Goal: Obtain resource: Download file/media

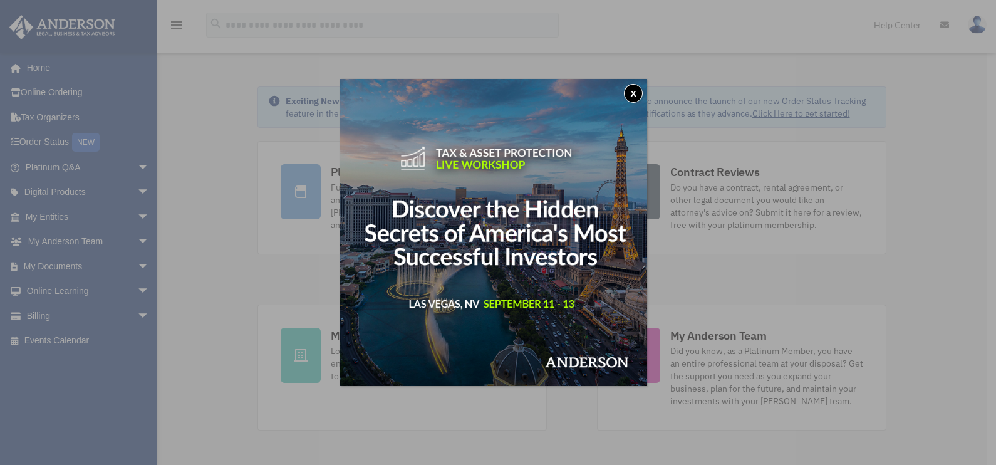
click at [638, 90] on button "x" at bounding box center [633, 93] width 19 height 19
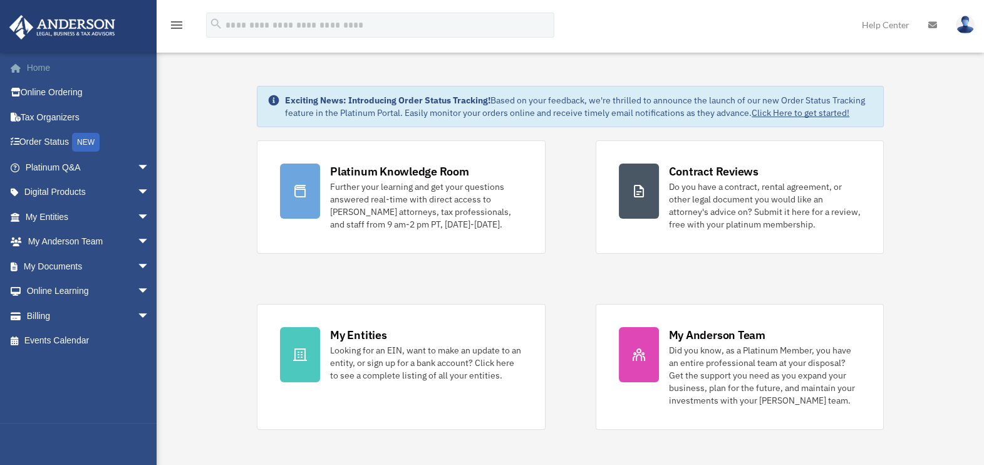
click at [42, 63] on link "Home" at bounding box center [89, 67] width 160 height 25
click at [137, 216] on span "arrow_drop_down" at bounding box center [149, 217] width 25 height 26
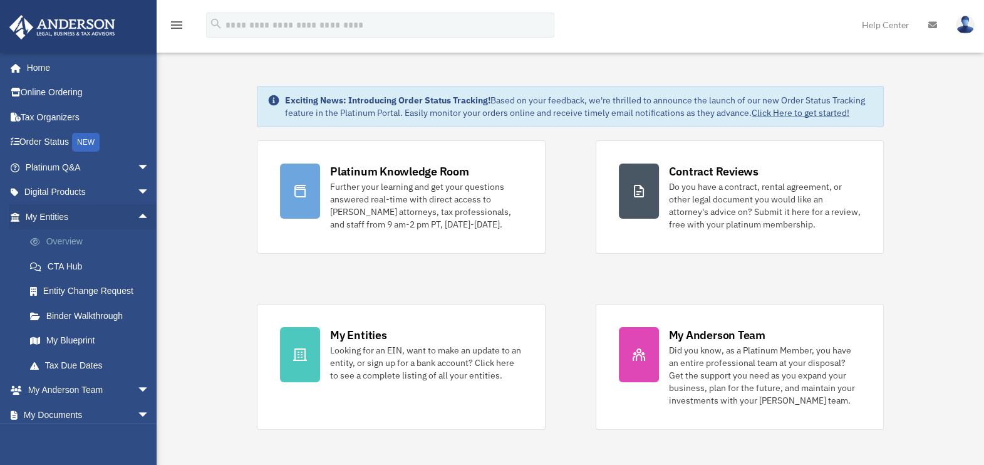
click at [79, 239] on link "Overview" at bounding box center [93, 241] width 151 height 25
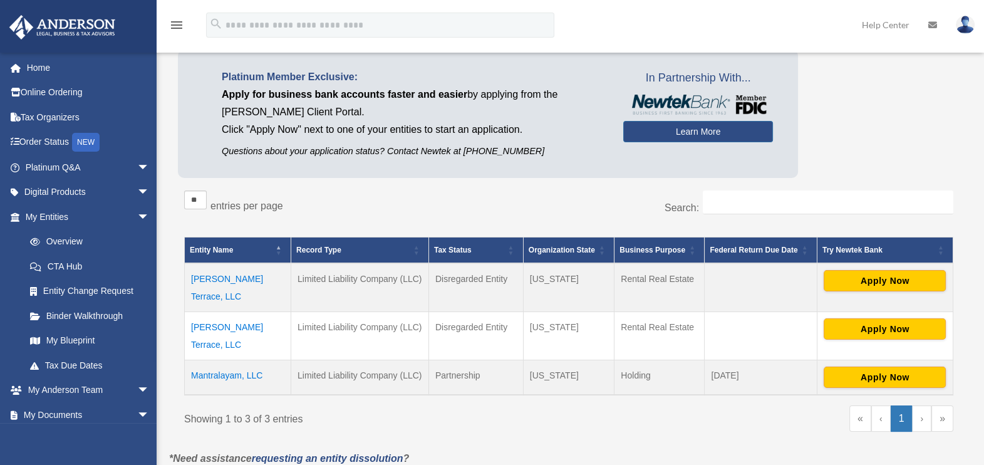
scroll to position [93, 0]
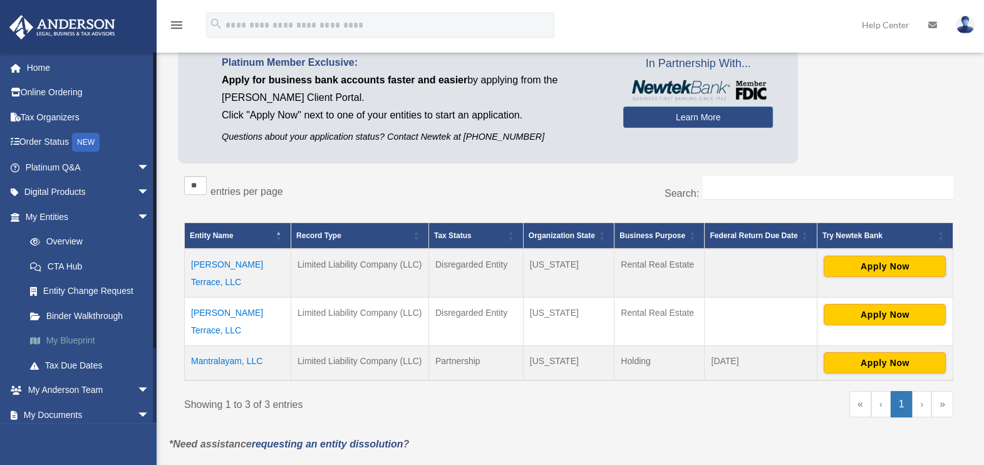
click at [74, 332] on link "My Blueprint" at bounding box center [93, 340] width 151 height 25
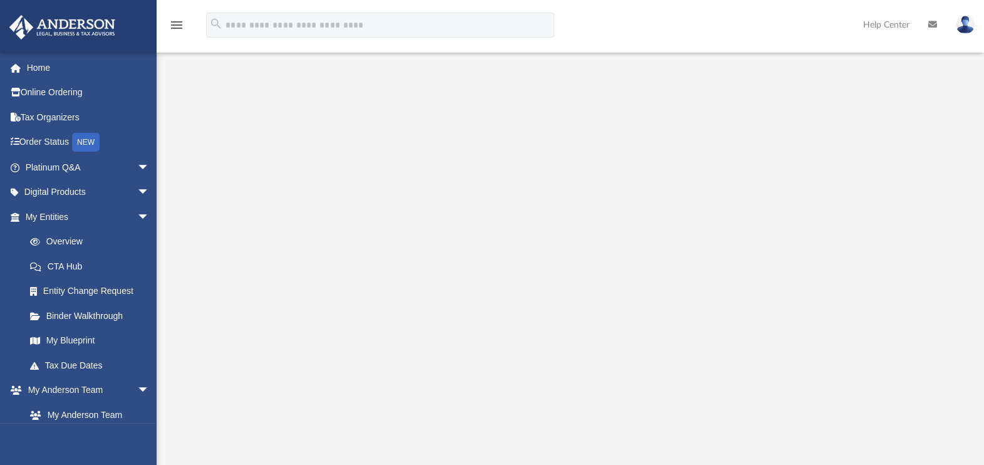
scroll to position [103, 0]
drag, startPoint x: 979, startPoint y: 134, endPoint x: 994, endPoint y: 173, distance: 42.4
click at [984, 174] on html "X Get a chance to win 6 months of Platinum for free just by filling out this su…" at bounding box center [492, 318] width 984 height 843
click at [106, 418] on link "My Anderson Team" at bounding box center [93, 414] width 151 height 25
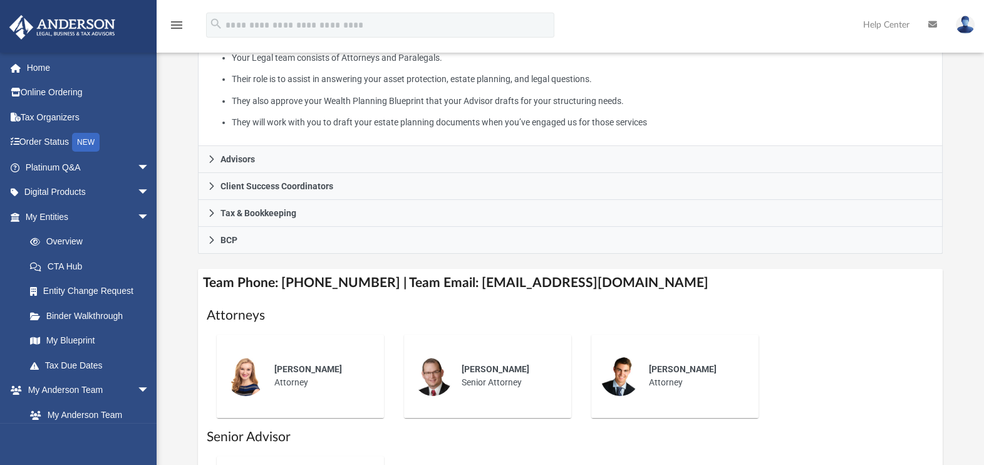
scroll to position [282, 0]
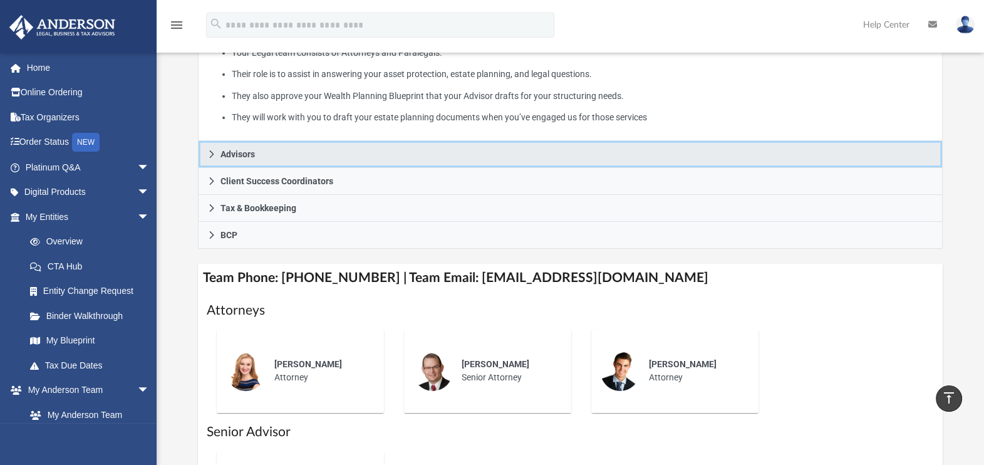
click at [216, 147] on link "Advisors" at bounding box center [570, 154] width 745 height 27
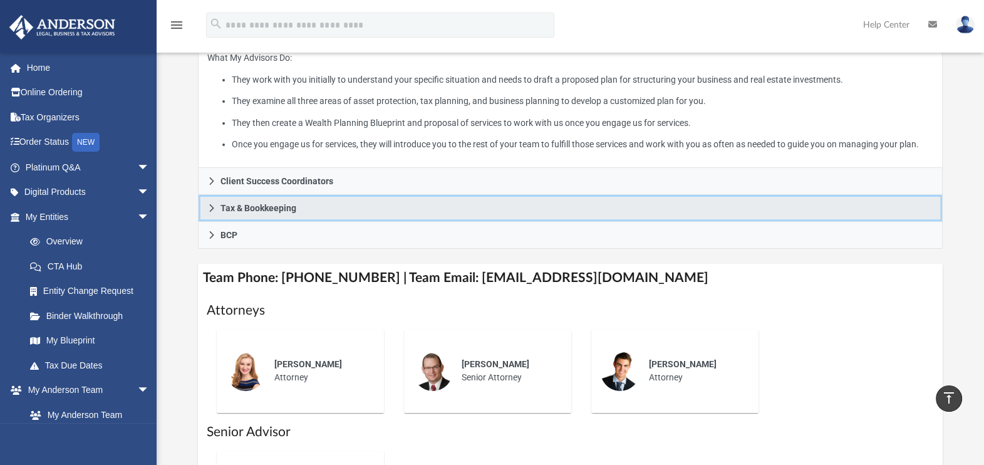
click at [216, 210] on link "Tax & Bookkeeping" at bounding box center [570, 208] width 745 height 27
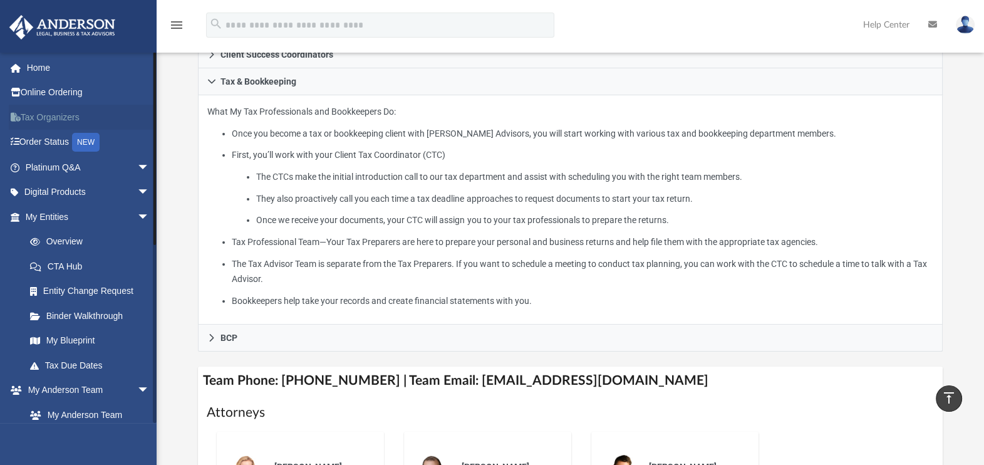
click at [69, 116] on link "Tax Organizers" at bounding box center [89, 117] width 160 height 25
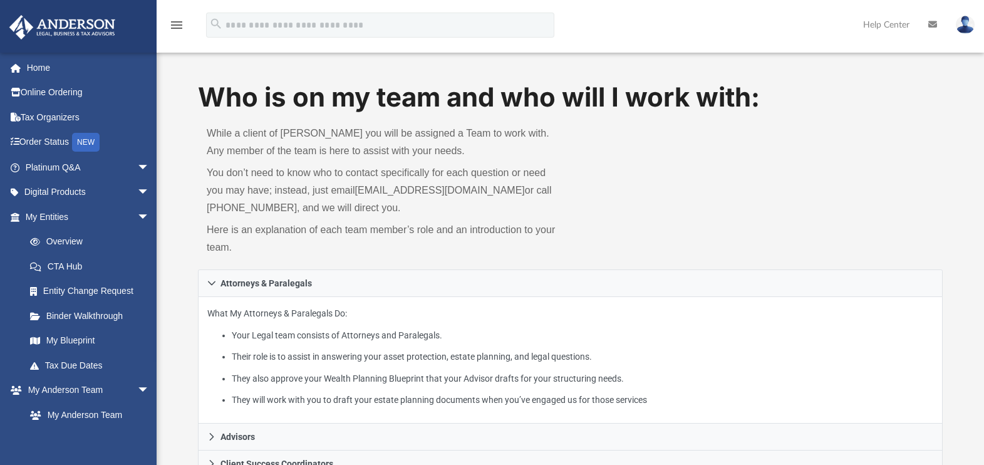
scroll to position [49, 0]
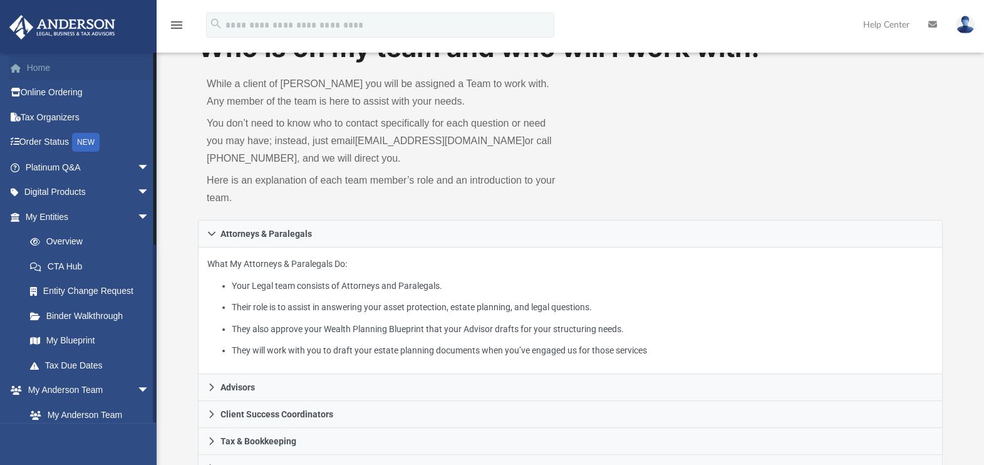
click at [61, 68] on link "Home" at bounding box center [89, 67] width 160 height 25
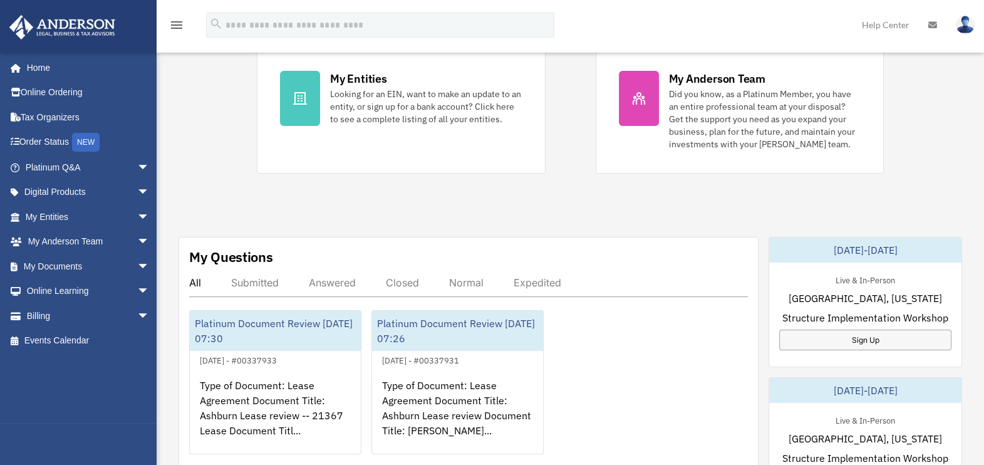
scroll to position [276, 0]
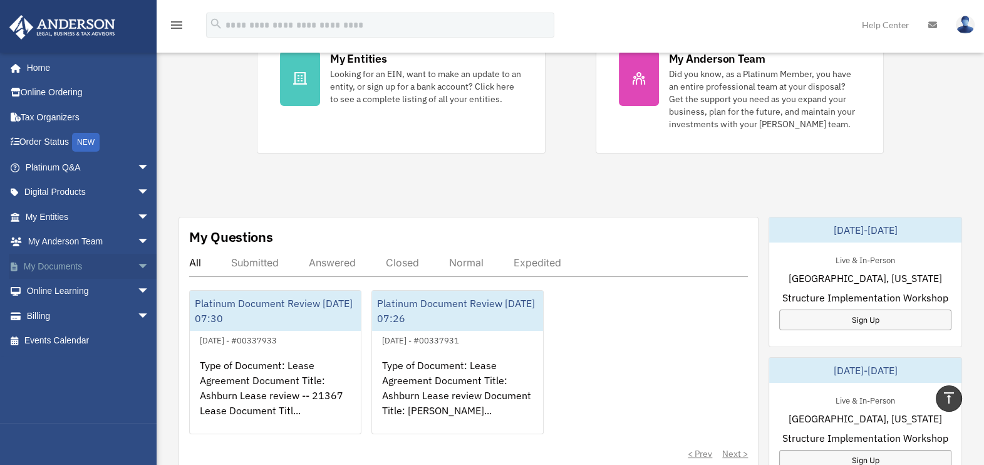
click at [137, 261] on span "arrow_drop_down" at bounding box center [149, 267] width 25 height 26
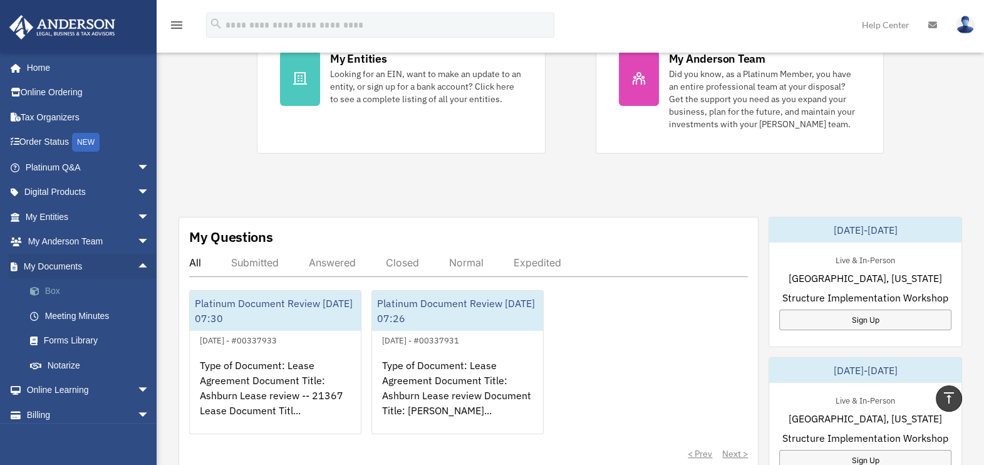
click at [54, 287] on link "Box" at bounding box center [93, 291] width 151 height 25
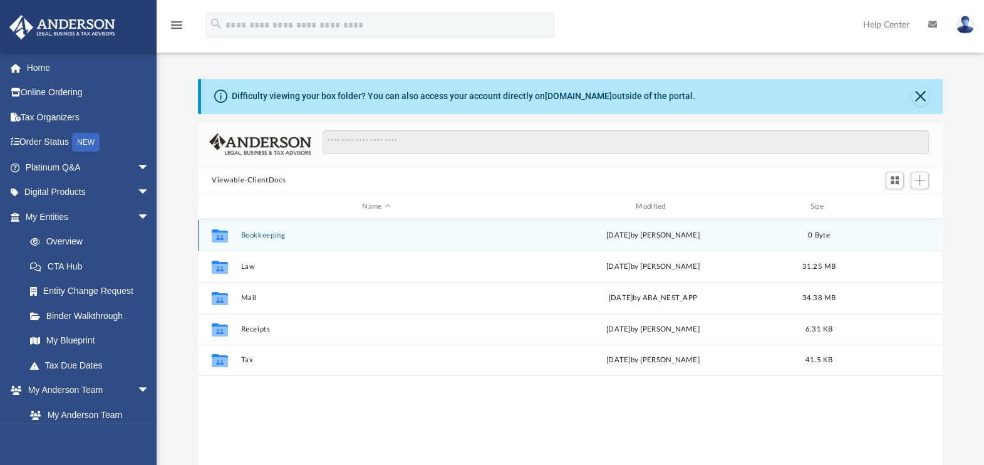
scroll to position [272, 732]
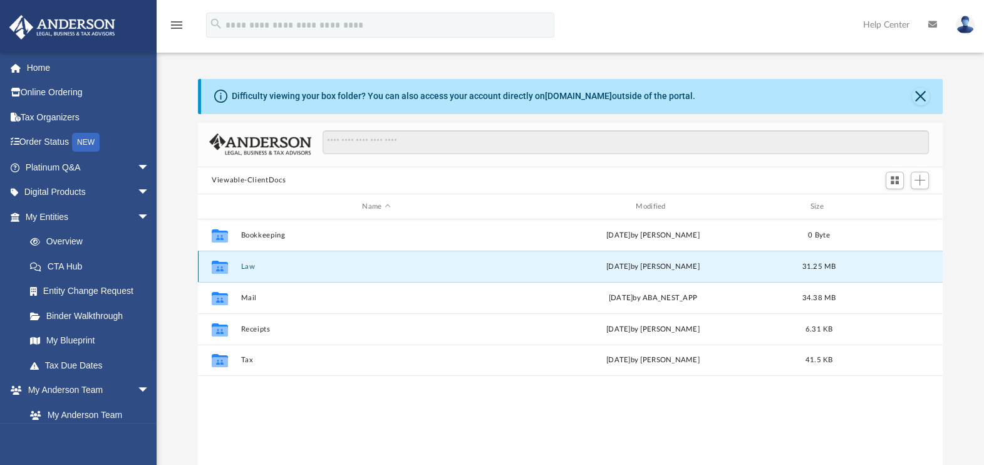
click at [247, 267] on button "Law" at bounding box center [376, 266] width 271 height 8
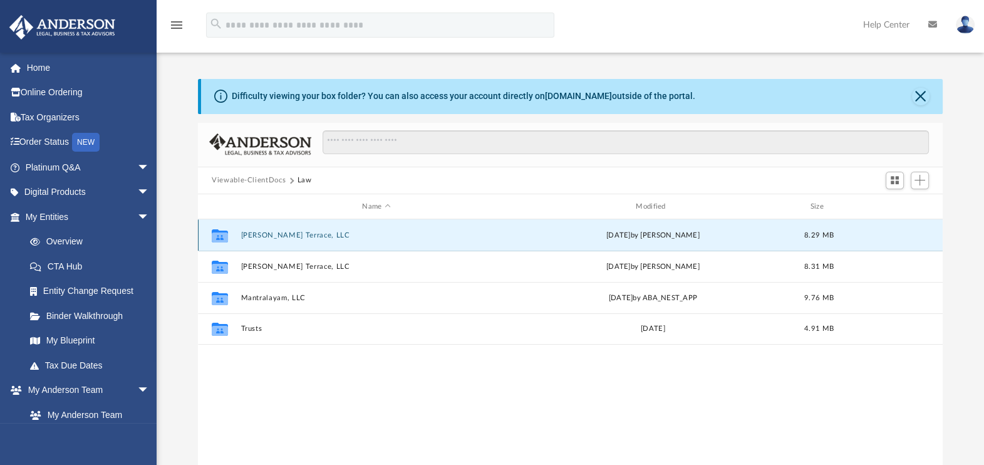
click at [299, 231] on button "Cortez Terrace, LLC" at bounding box center [376, 235] width 271 height 8
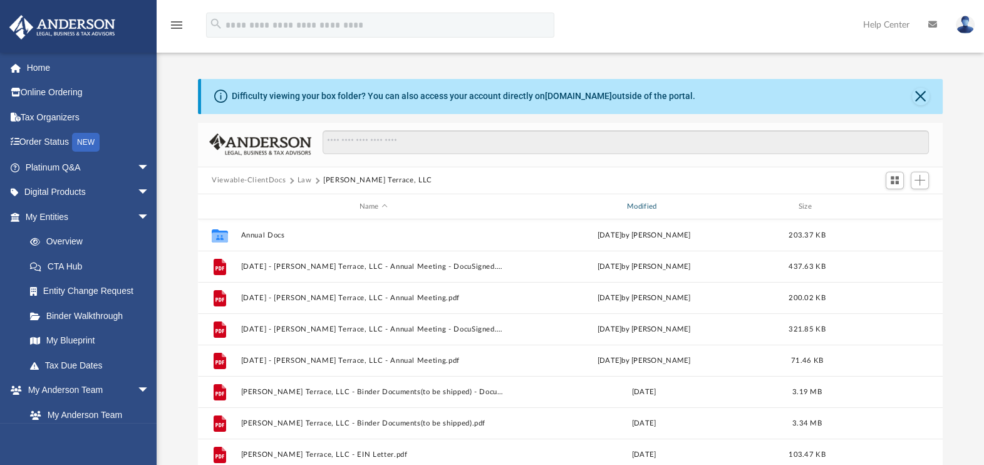
click at [634, 207] on div "Modified" at bounding box center [644, 206] width 266 height 11
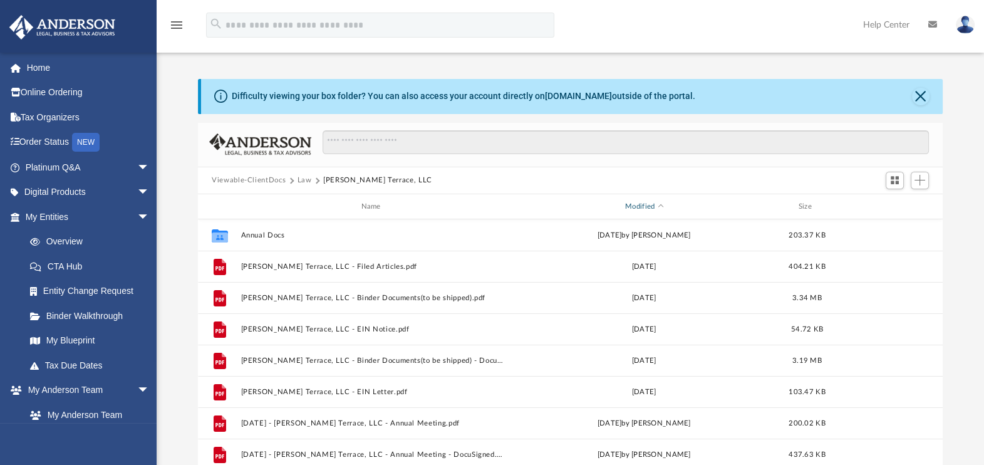
click at [640, 208] on div "Modified" at bounding box center [644, 206] width 266 height 11
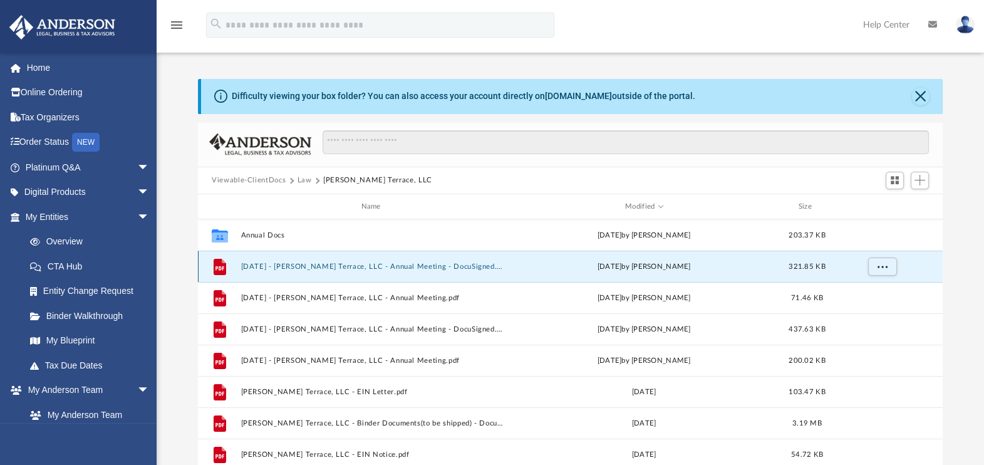
click at [463, 268] on button "[DATE] - [PERSON_NAME] Terrace, LLC - Annual Meeting - DocuSigned.pdf" at bounding box center [373, 266] width 265 height 8
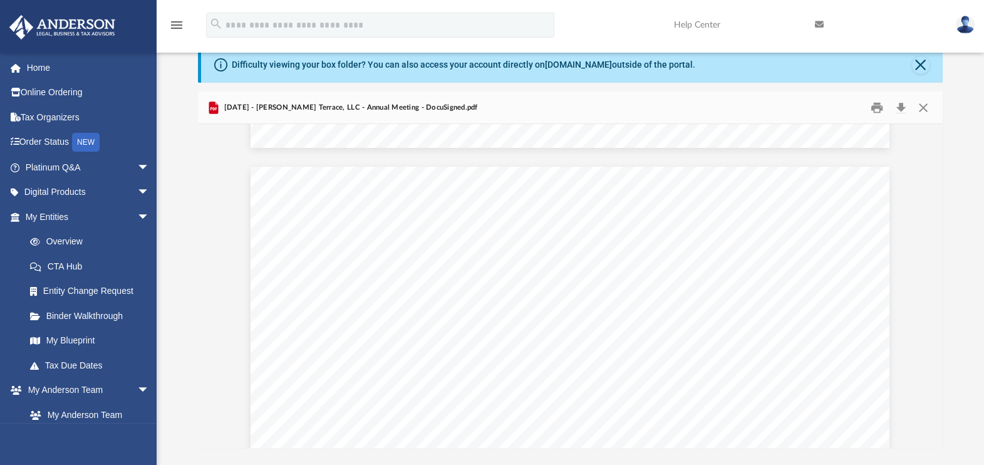
scroll to position [0, 0]
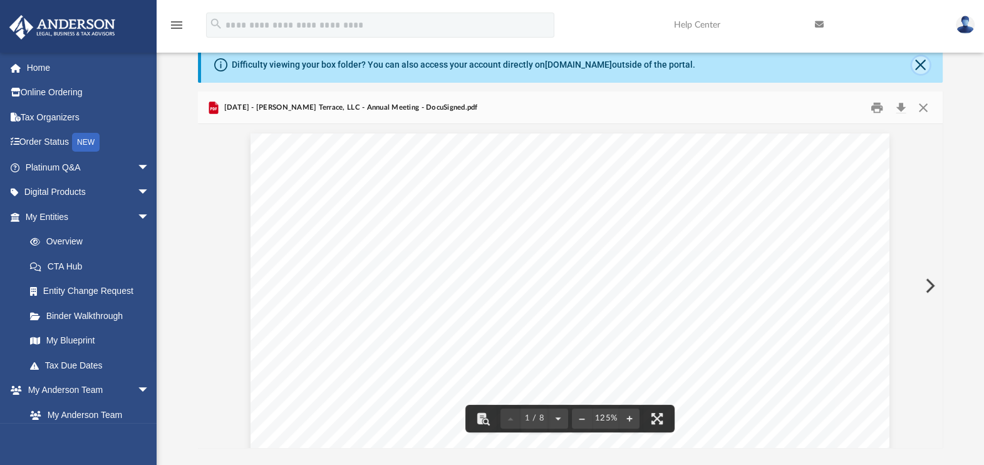
click at [921, 59] on button "Close" at bounding box center [921, 65] width 18 height 18
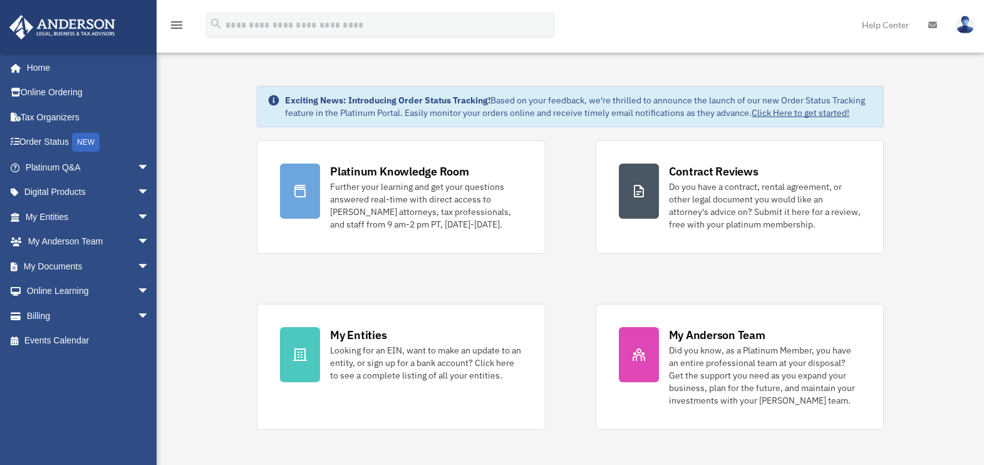
scroll to position [276, 0]
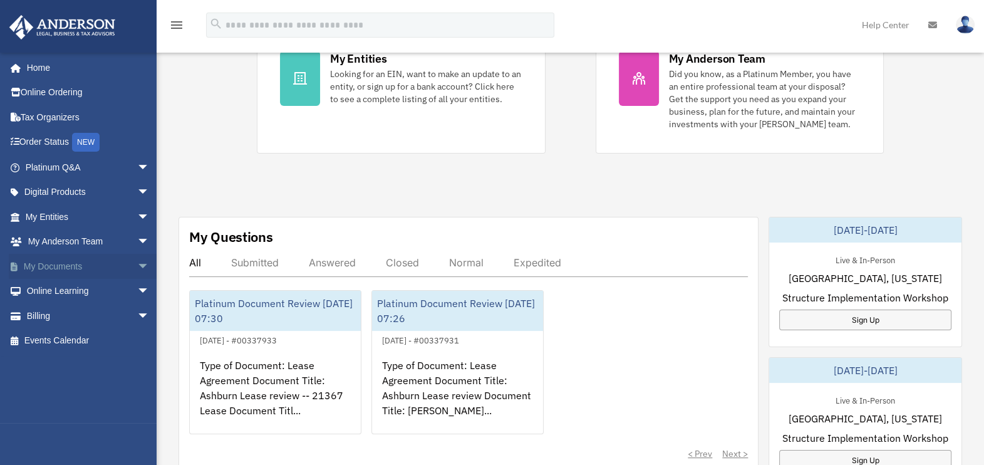
click at [137, 260] on span "arrow_drop_down" at bounding box center [149, 267] width 25 height 26
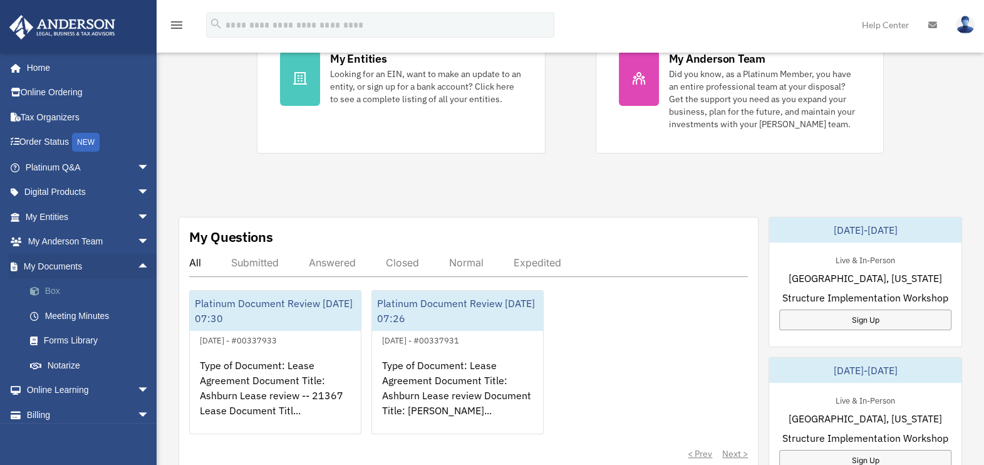
click at [52, 292] on link "Box" at bounding box center [93, 291] width 151 height 25
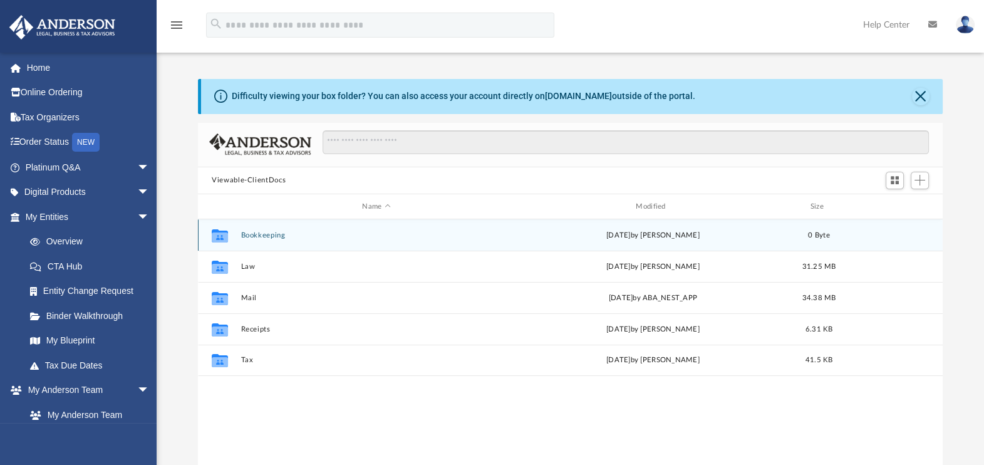
scroll to position [272, 732]
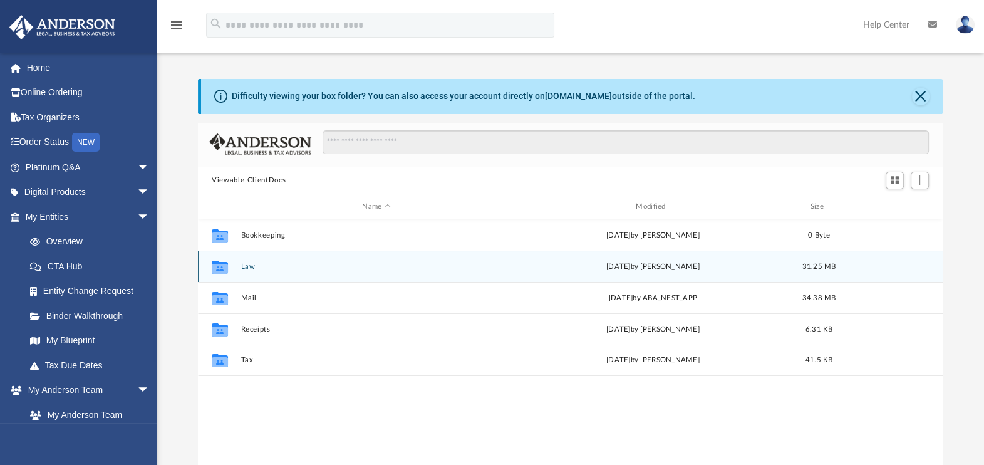
click at [244, 267] on button "Law" at bounding box center [376, 266] width 271 height 8
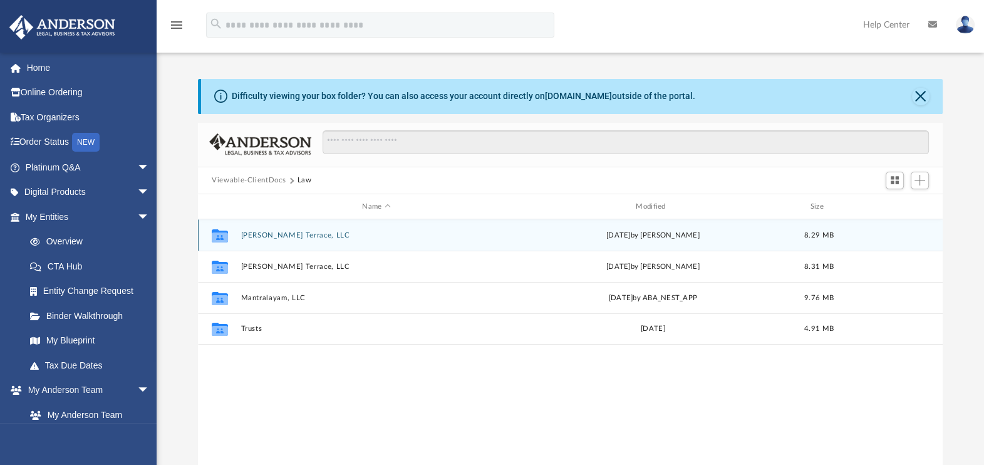
click at [296, 235] on button "[PERSON_NAME] Terrace, LLC" at bounding box center [376, 235] width 271 height 8
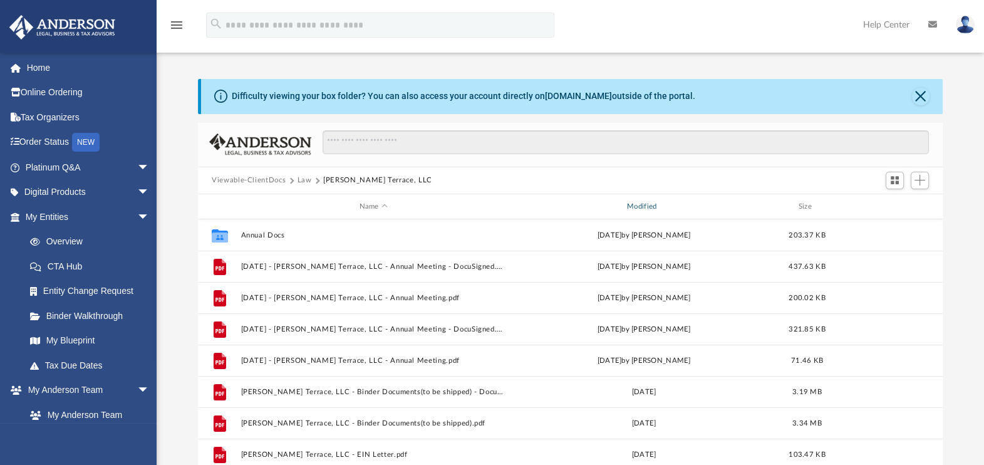
click at [645, 204] on div "Modified" at bounding box center [644, 206] width 266 height 11
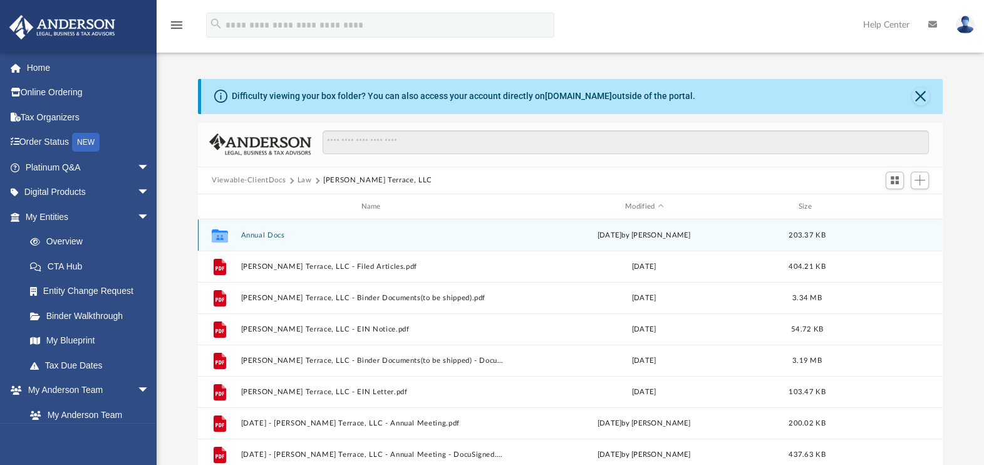
click at [263, 234] on button "Annual Docs" at bounding box center [373, 235] width 265 height 8
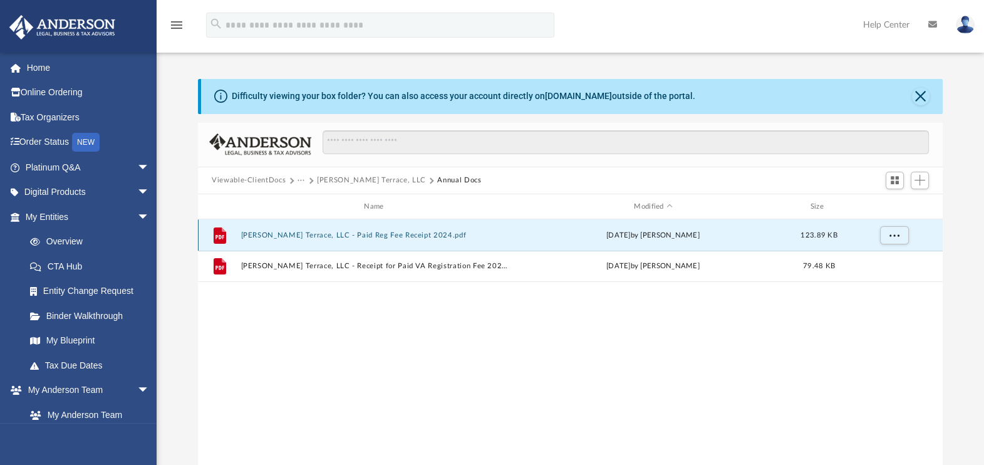
drag, startPoint x: 368, startPoint y: 234, endPoint x: 338, endPoint y: 236, distance: 29.5
drag, startPoint x: 338, startPoint y: 236, endPoint x: 427, endPoint y: 371, distance: 161.9
click at [427, 371] on div "File [PERSON_NAME] Terrace, LLC - Paid Reg Fee Receipt 2024.pdf [DATE] by [PERS…" at bounding box center [570, 348] width 745 height 259
click at [886, 230] on button "More options" at bounding box center [894, 235] width 29 height 19
click at [892, 278] on li "Download" at bounding box center [883, 280] width 36 height 13
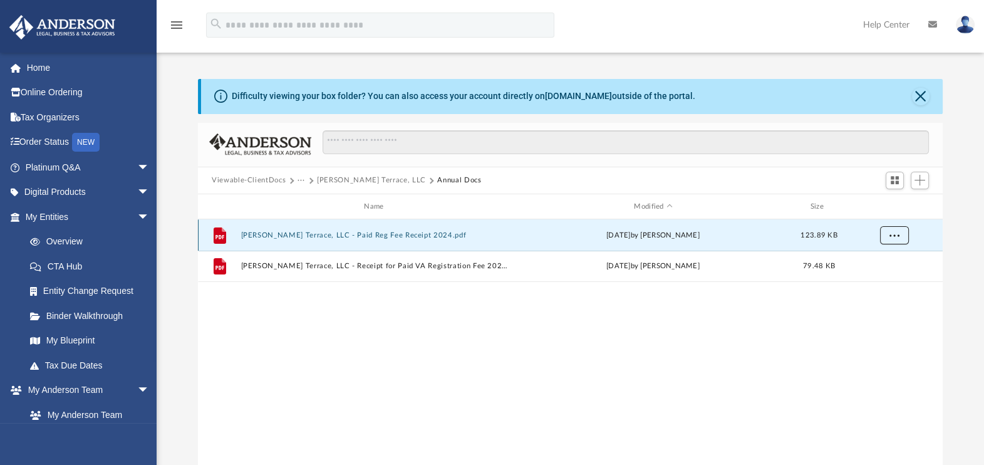
click at [895, 238] on span "More options" at bounding box center [894, 235] width 10 height 7
click at [745, 352] on div "File [PERSON_NAME] Terrace, LLC - Paid Reg Fee Receipt 2024.pdf [DATE] by [PERS…" at bounding box center [570, 348] width 745 height 259
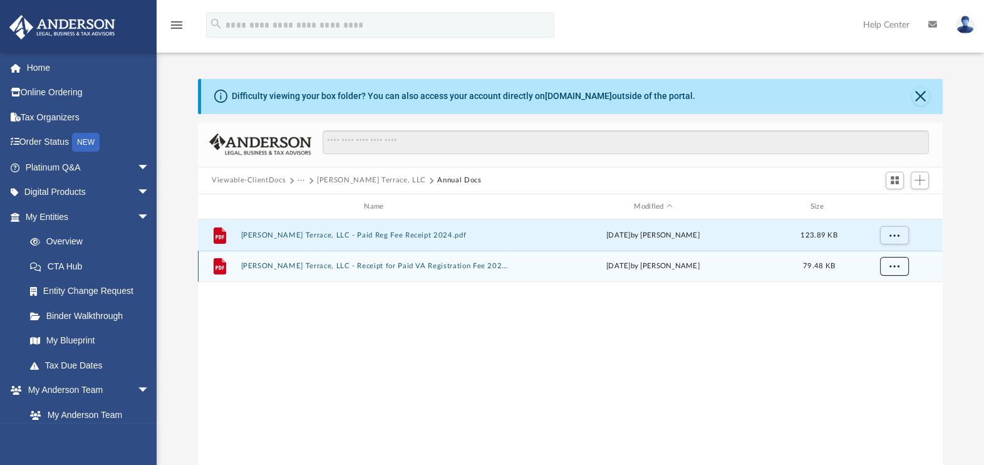
click at [897, 260] on button "More options" at bounding box center [894, 266] width 29 height 19
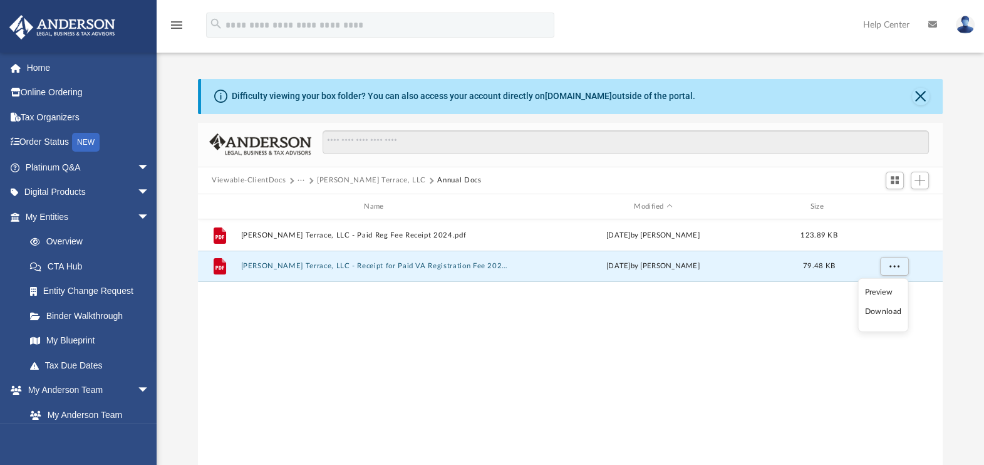
click at [886, 310] on li "Download" at bounding box center [883, 311] width 36 height 13
click at [358, 180] on button "[PERSON_NAME] Terrace, LLC" at bounding box center [371, 180] width 109 height 11
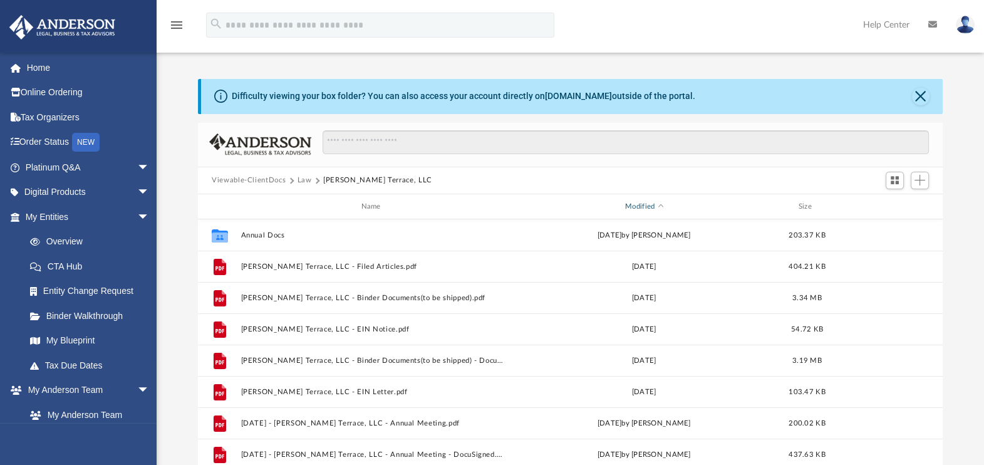
click at [660, 207] on span "Modified" at bounding box center [660, 206] width 5 height 5
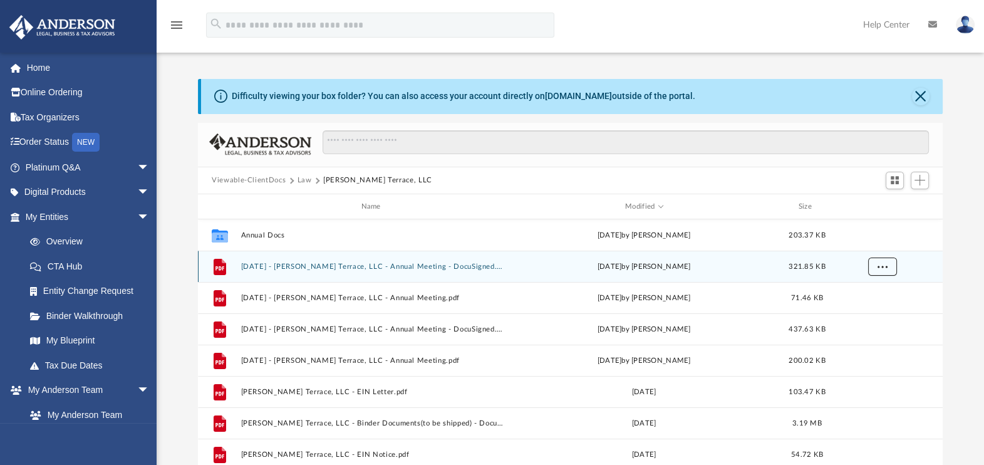
click at [880, 266] on span "More options" at bounding box center [882, 266] width 10 height 7
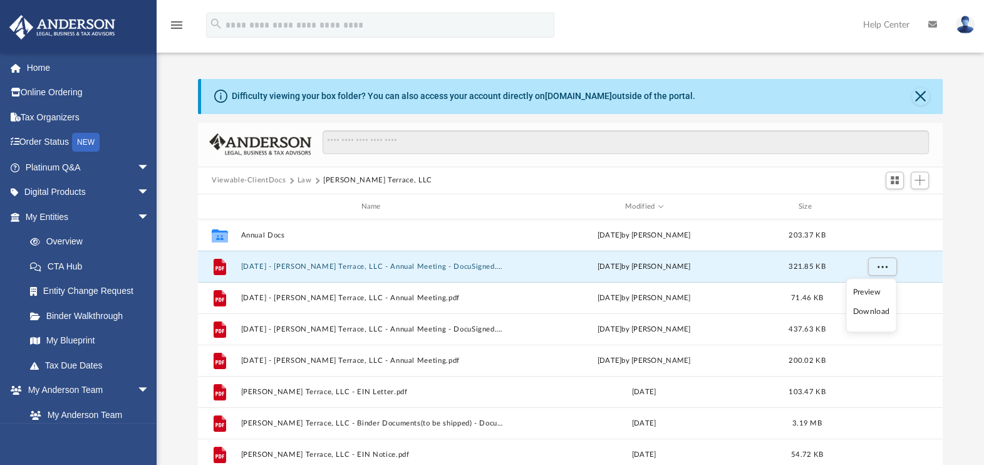
click at [871, 314] on li "Download" at bounding box center [871, 311] width 36 height 13
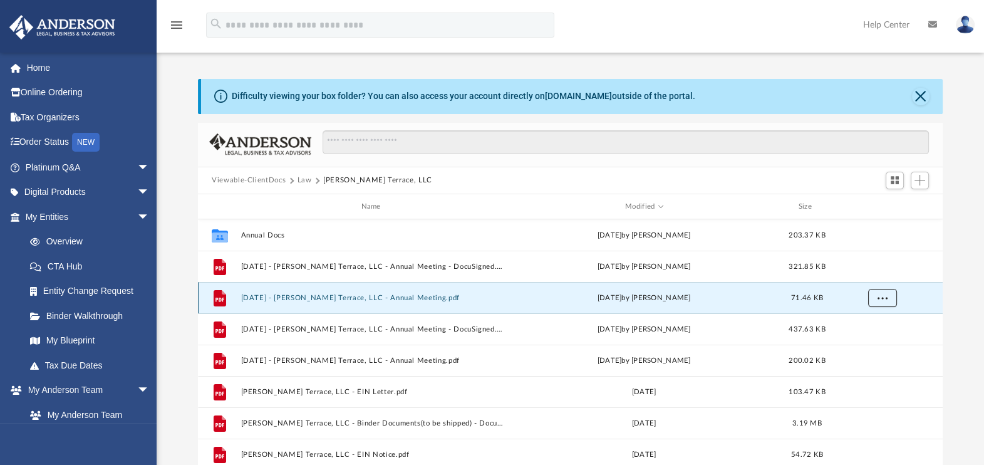
click at [881, 299] on span "More options" at bounding box center [882, 297] width 10 height 7
click at [868, 340] on li "Download" at bounding box center [871, 342] width 36 height 13
click at [301, 183] on button "Law" at bounding box center [304, 180] width 14 height 11
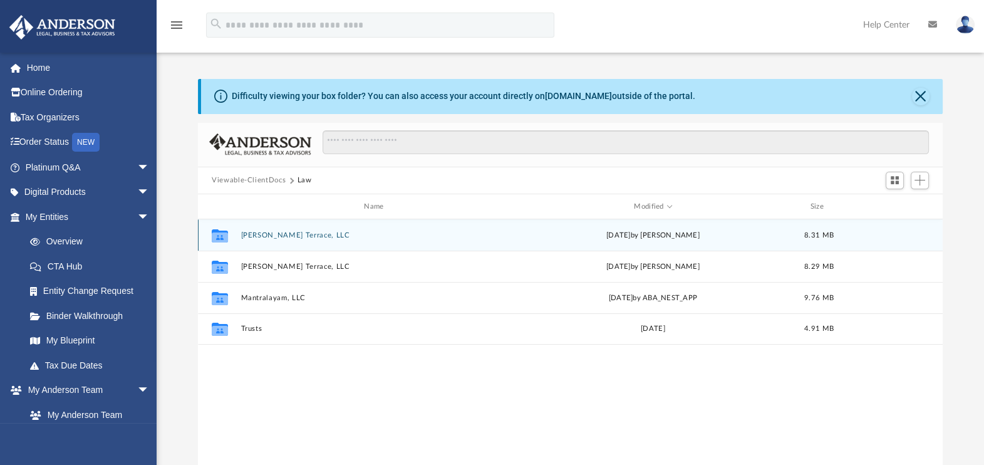
click at [277, 232] on button "[PERSON_NAME] Terrace, LLC" at bounding box center [376, 235] width 271 height 8
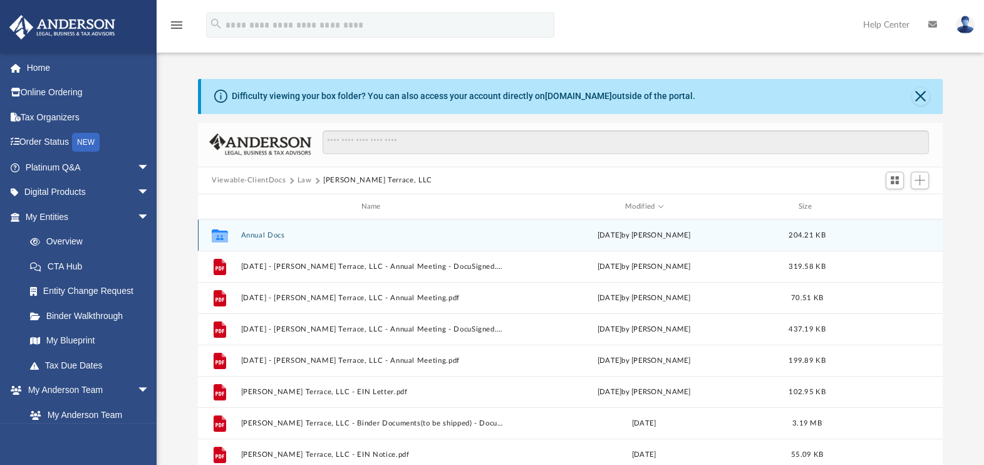
click at [270, 233] on button "Annual Docs" at bounding box center [373, 235] width 265 height 8
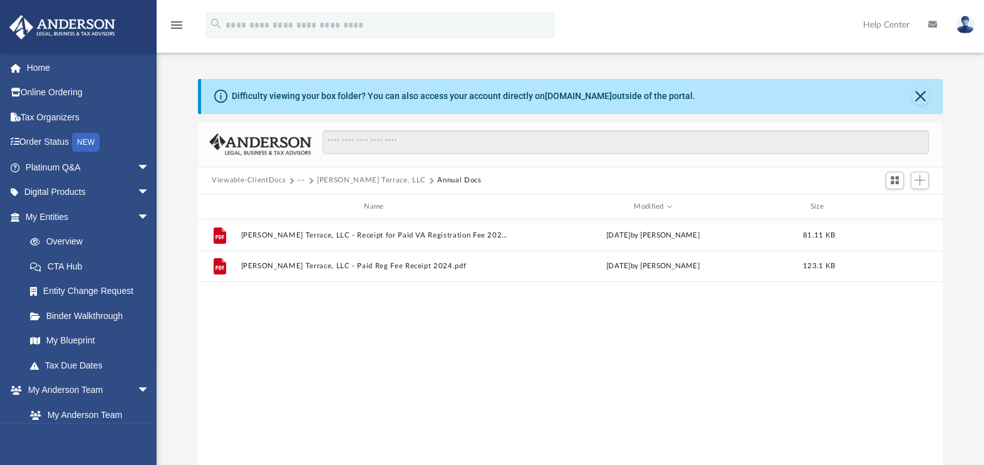
click at [385, 178] on button "[PERSON_NAME] Terrace, LLC" at bounding box center [371, 180] width 109 height 11
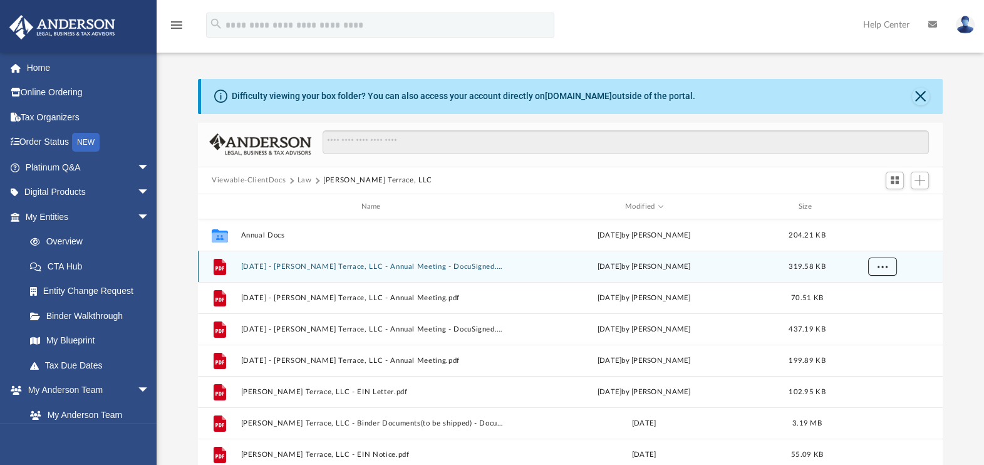
click at [882, 269] on span "More options" at bounding box center [882, 266] width 10 height 7
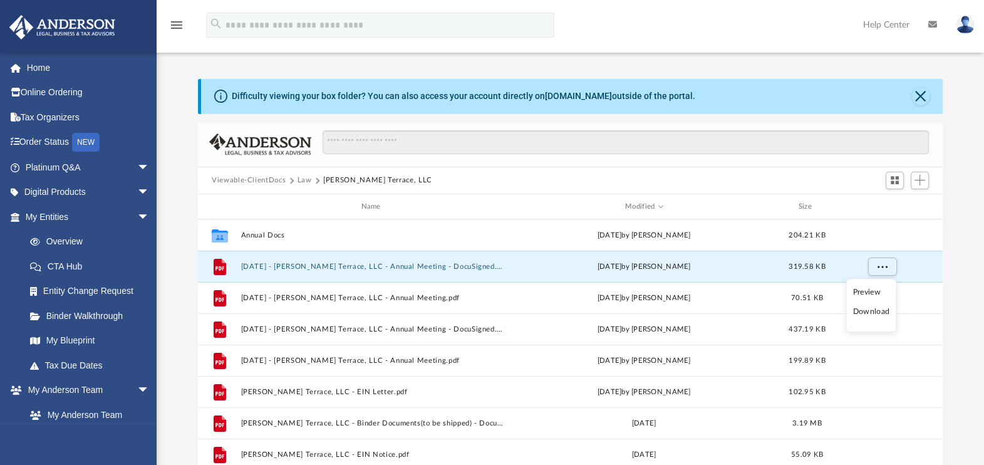
click at [870, 312] on li "Download" at bounding box center [871, 311] width 36 height 13
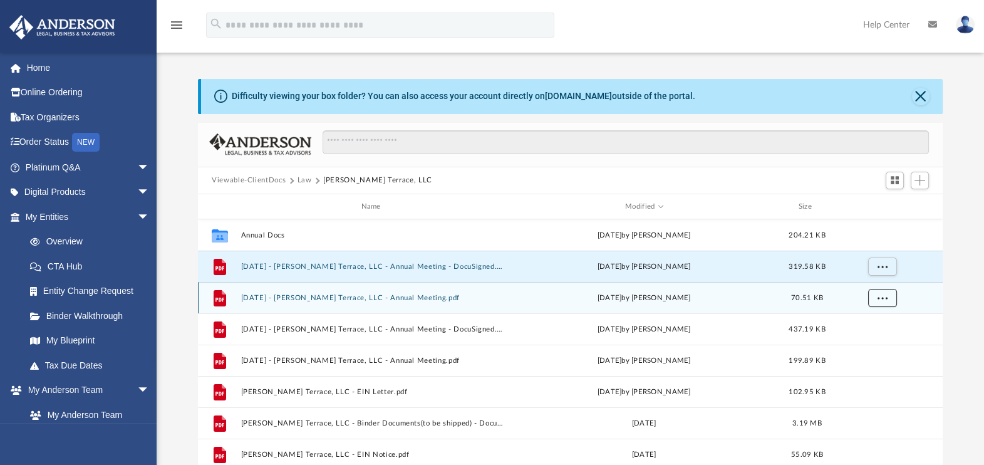
click at [882, 296] on span "More options" at bounding box center [882, 297] width 10 height 7
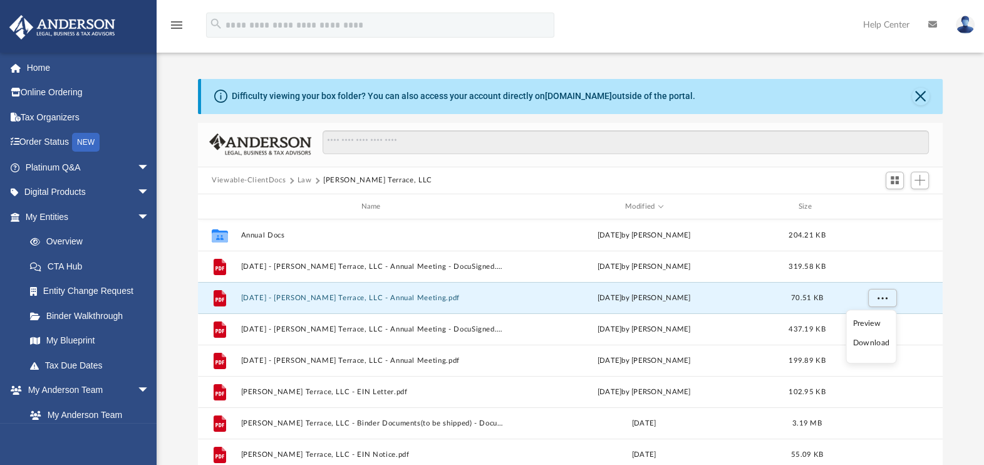
click at [870, 341] on li "Download" at bounding box center [871, 342] width 36 height 13
click at [307, 178] on button "Law" at bounding box center [304, 180] width 14 height 11
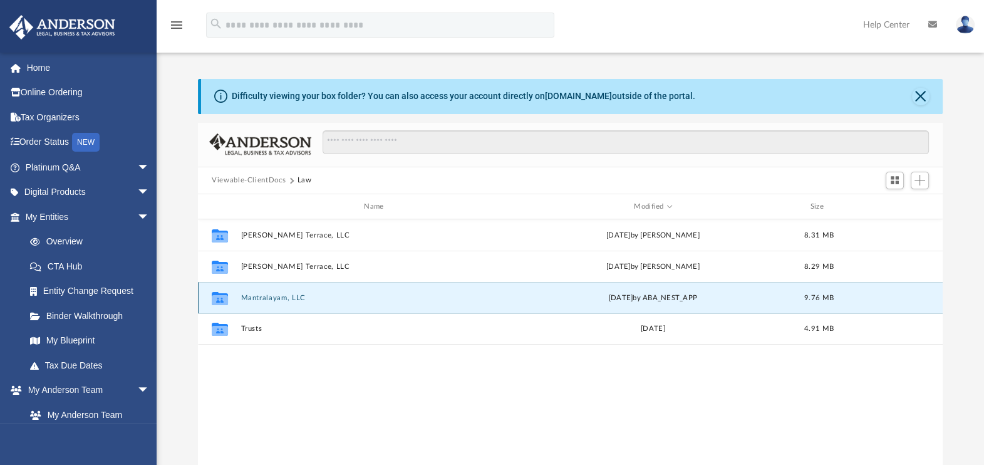
click at [269, 294] on button "Mantralayam, LLC" at bounding box center [376, 298] width 271 height 8
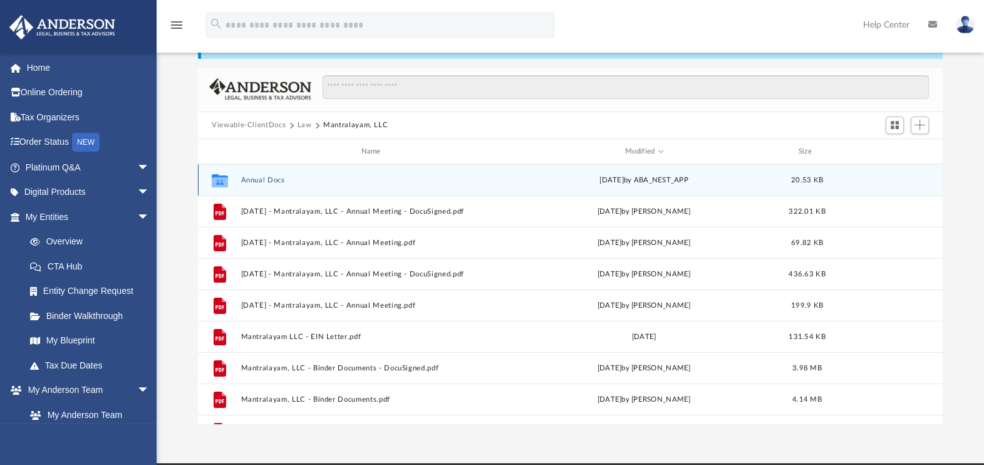
scroll to position [52, 0]
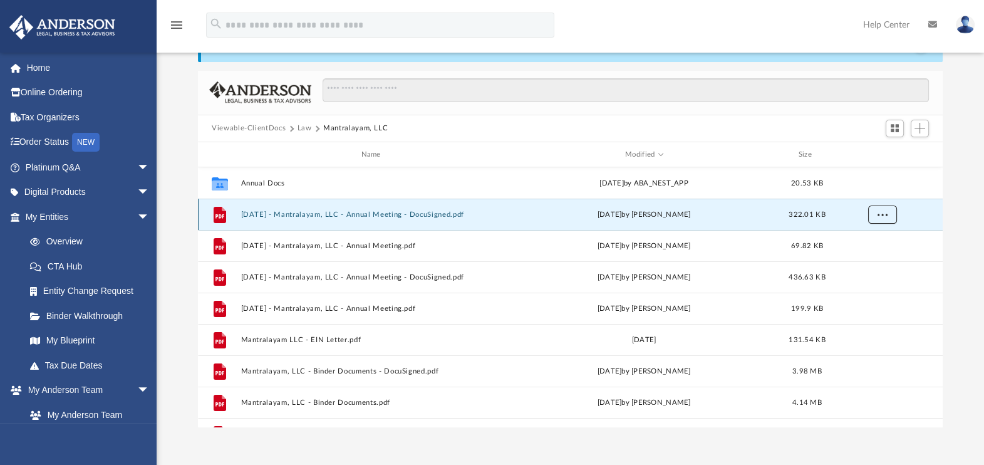
click at [884, 217] on span "More options" at bounding box center [882, 214] width 10 height 7
click at [874, 259] on li "Download" at bounding box center [871, 259] width 36 height 13
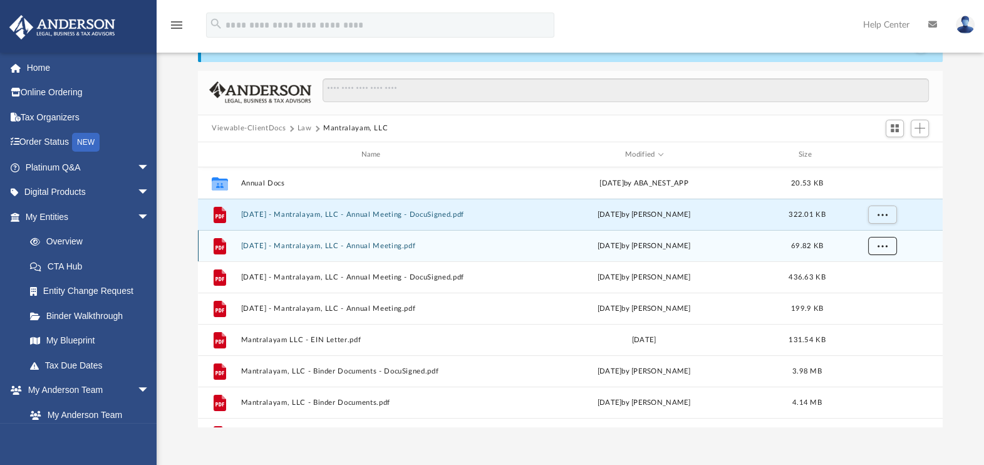
click at [880, 244] on span "More options" at bounding box center [882, 245] width 10 height 7
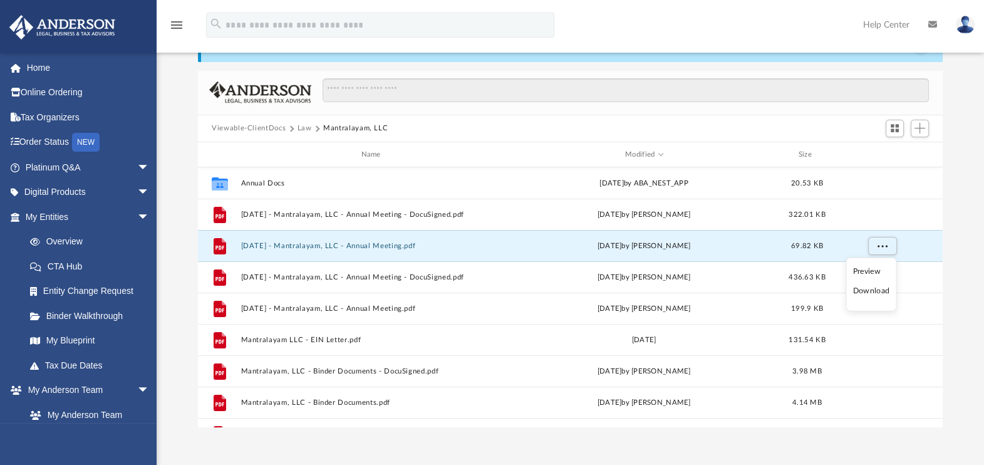
click at [880, 289] on li "Download" at bounding box center [871, 290] width 36 height 13
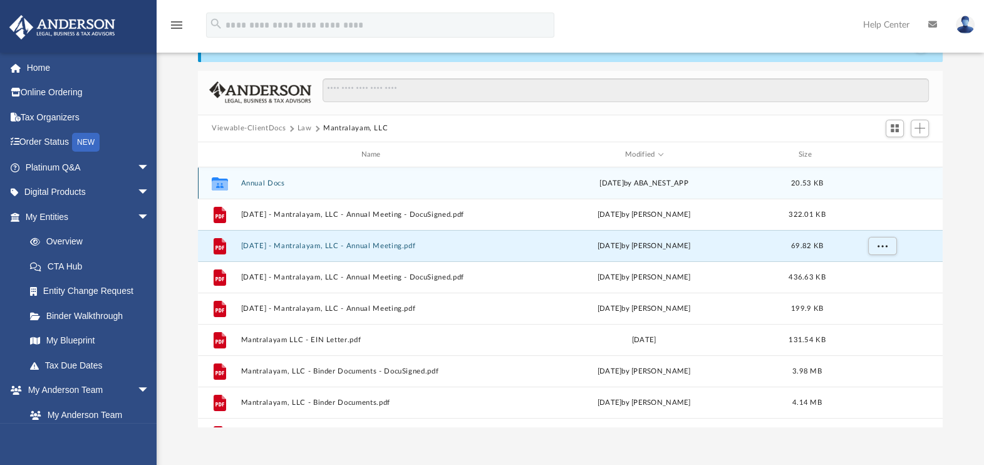
click at [244, 179] on button "Annual Docs" at bounding box center [373, 183] width 265 height 8
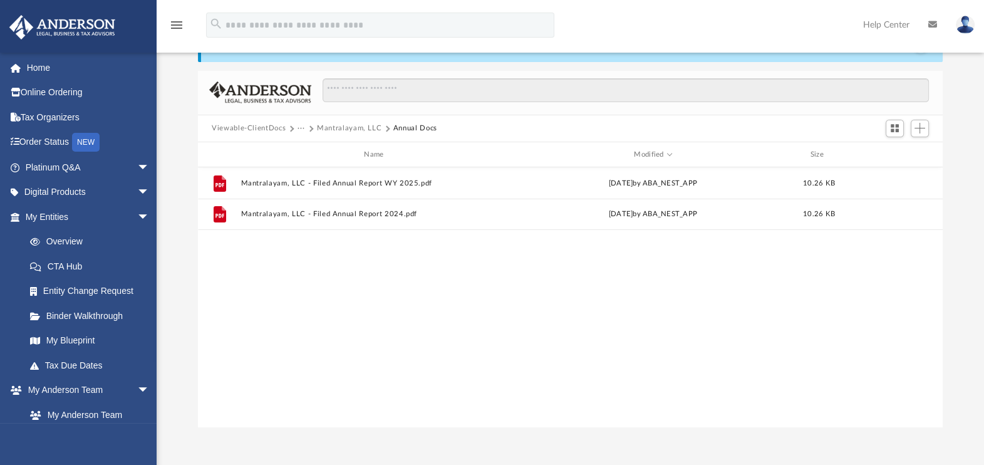
click at [335, 130] on button "Mantralayam, LLC" at bounding box center [349, 128] width 65 height 11
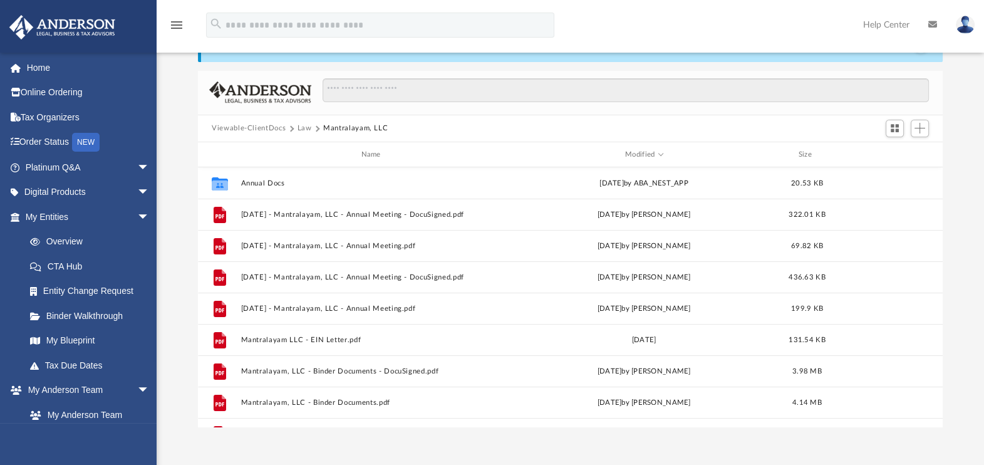
click at [301, 128] on button "Law" at bounding box center [304, 128] width 14 height 11
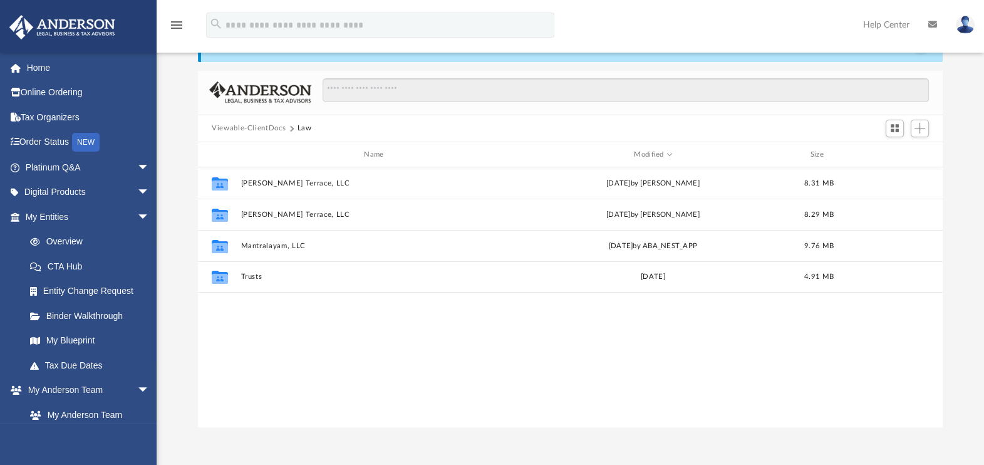
click at [276, 128] on button "Viewable-ClientDocs" at bounding box center [249, 128] width 74 height 11
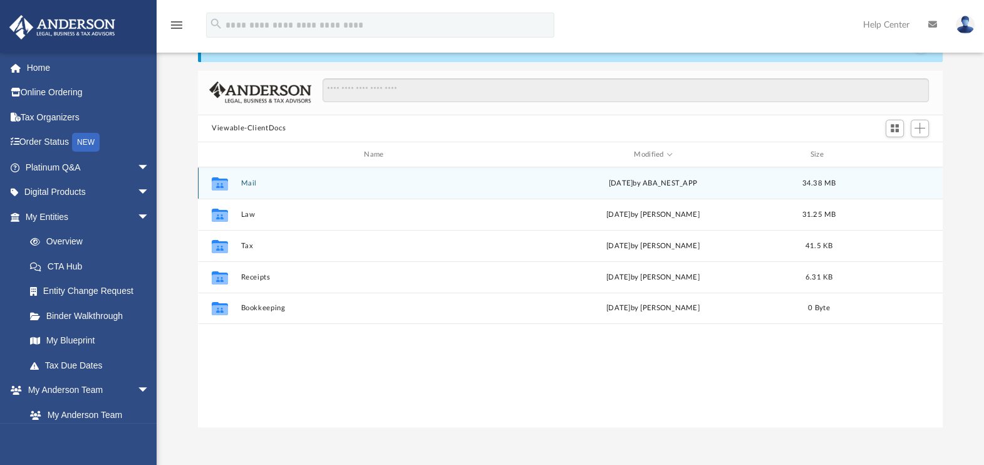
click at [249, 176] on div "Collaborated Folder Mail [DATE] by ABA_NEST_APP 34.38 MB" at bounding box center [570, 182] width 745 height 31
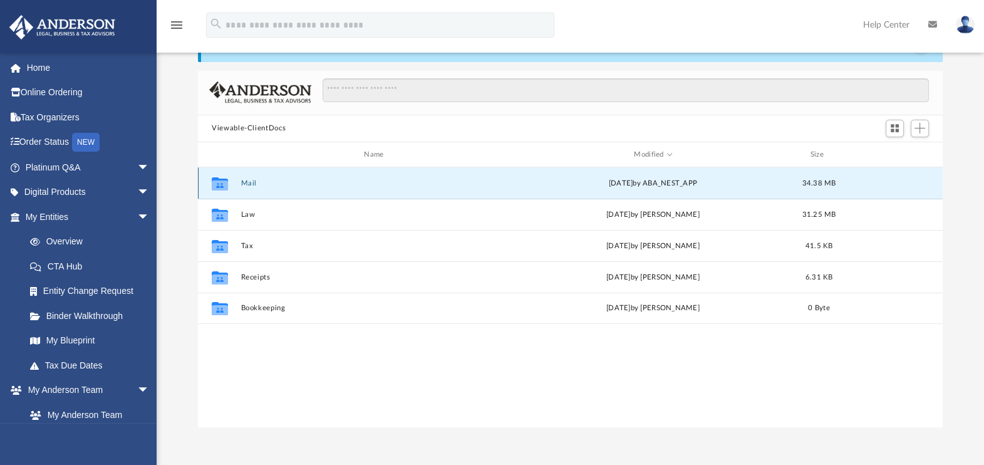
click at [250, 188] on div "Collaborated Folder Mail [DATE] by ABA_NEST_APP 34.38 MB" at bounding box center [570, 182] width 745 height 31
click at [250, 182] on button "Mail" at bounding box center [376, 183] width 271 height 8
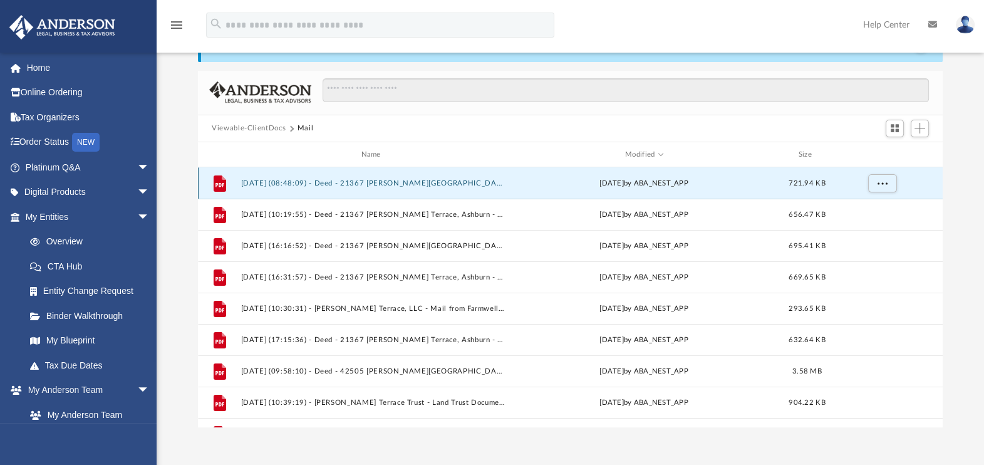
click at [463, 183] on button "[DATE] (08:48:09) - Deed - 21367 [PERSON_NAME][GEOGRAPHIC_DATA], Ashburn - Mail…" at bounding box center [373, 183] width 265 height 8
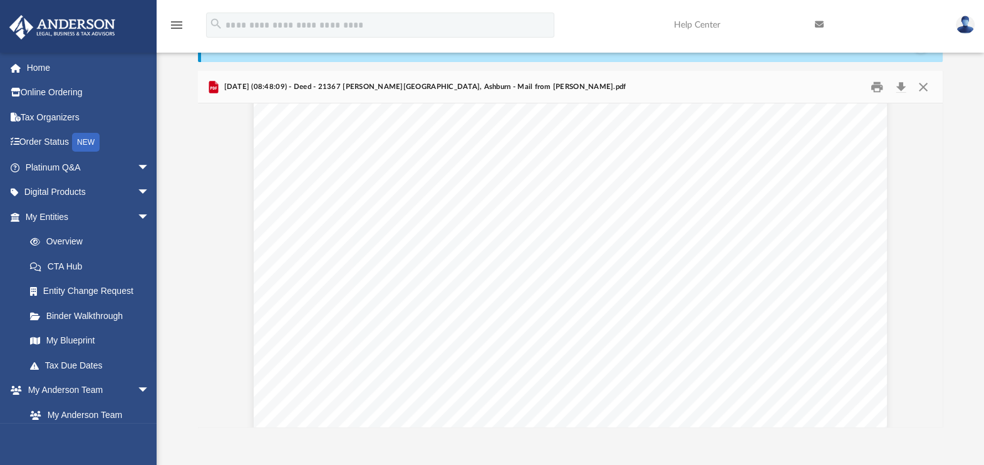
scroll to position [0, 0]
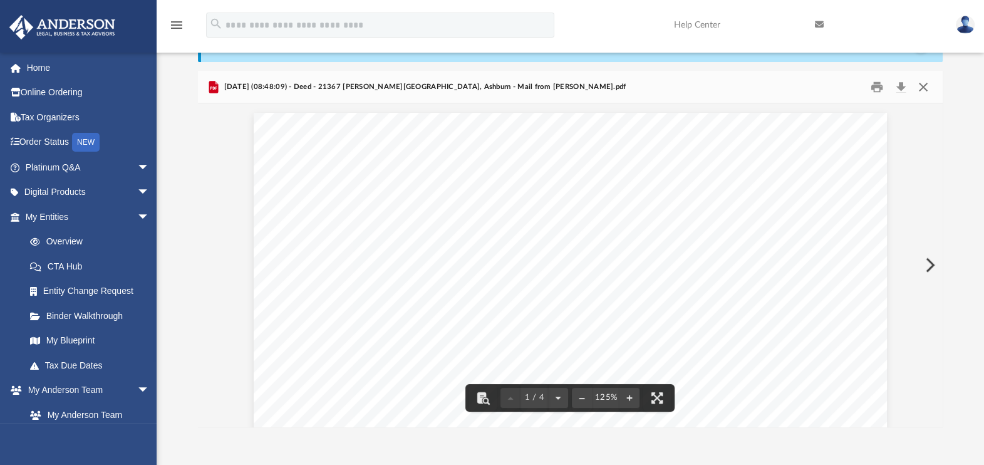
click at [927, 81] on button "Close" at bounding box center [923, 86] width 23 height 19
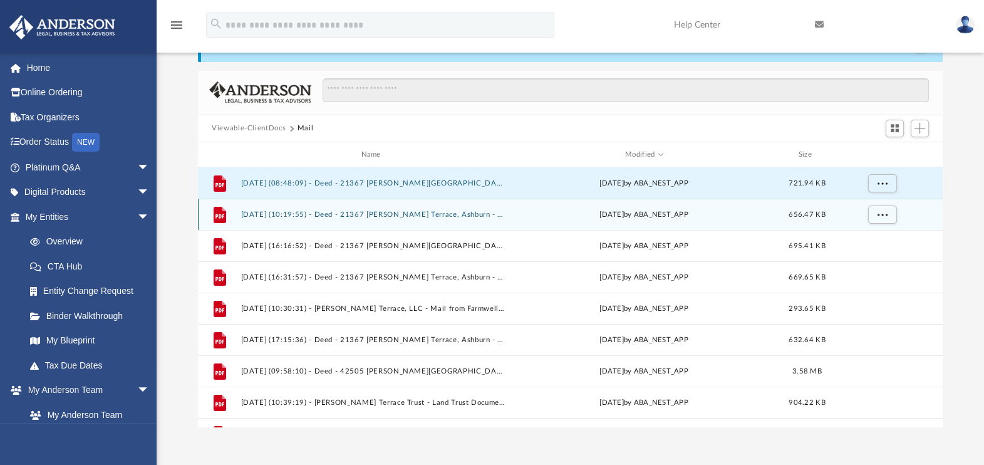
click at [465, 217] on button "[DATE] (10:19:55) - Deed - 21367 [PERSON_NAME] Terrace, Ashburn - Mail from Mee…" at bounding box center [373, 214] width 265 height 8
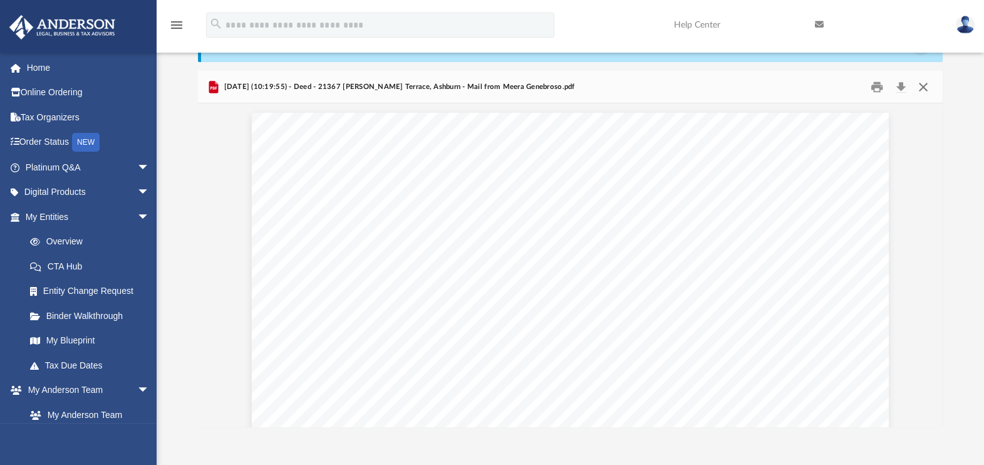
click at [924, 88] on button "Close" at bounding box center [923, 86] width 23 height 19
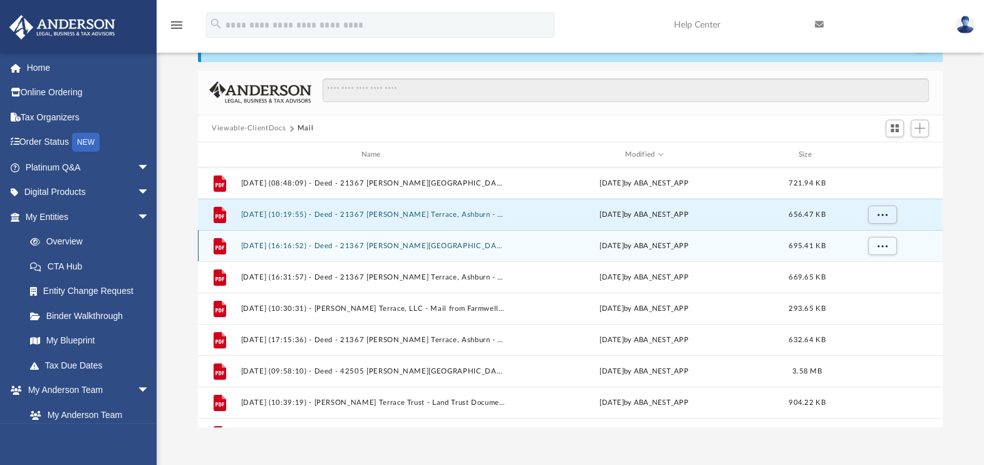
click at [447, 245] on button "[DATE] (16:16:52) - Deed - 21367 [PERSON_NAME][GEOGRAPHIC_DATA], Ashburn - Mail…" at bounding box center [373, 246] width 265 height 8
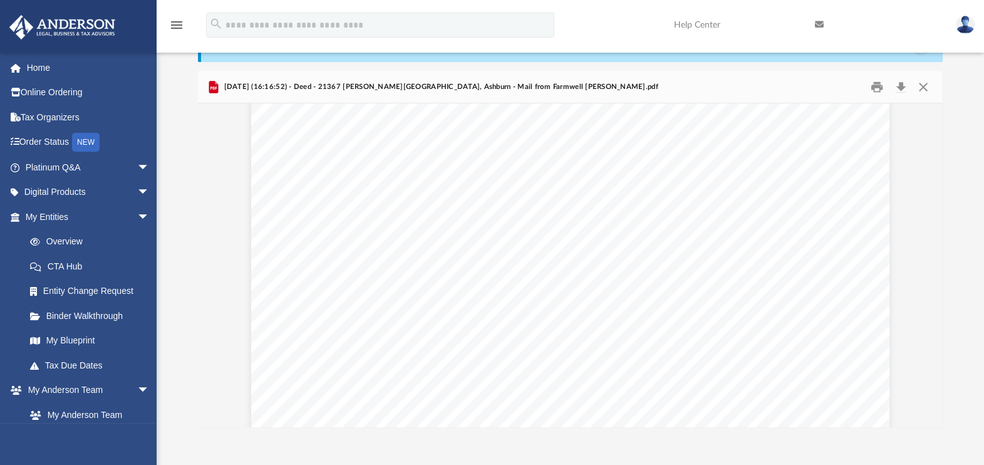
scroll to position [103, 0]
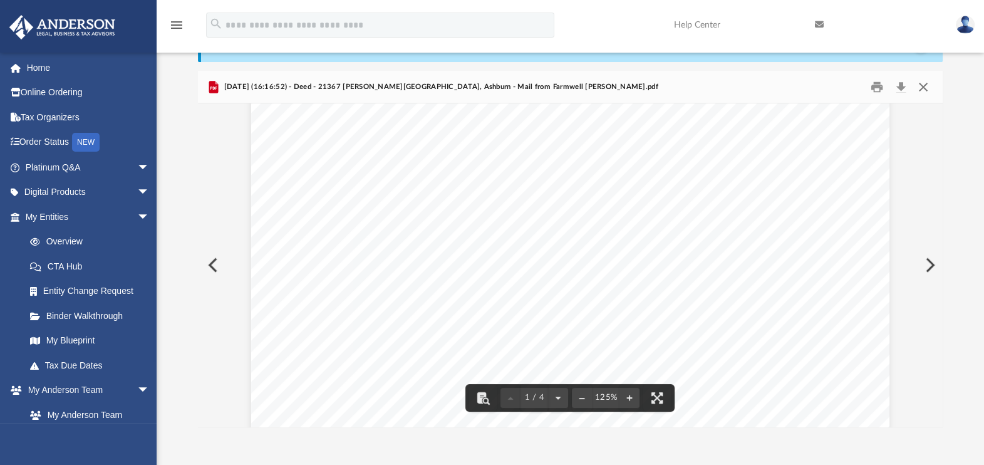
click at [927, 86] on button "Close" at bounding box center [923, 86] width 23 height 19
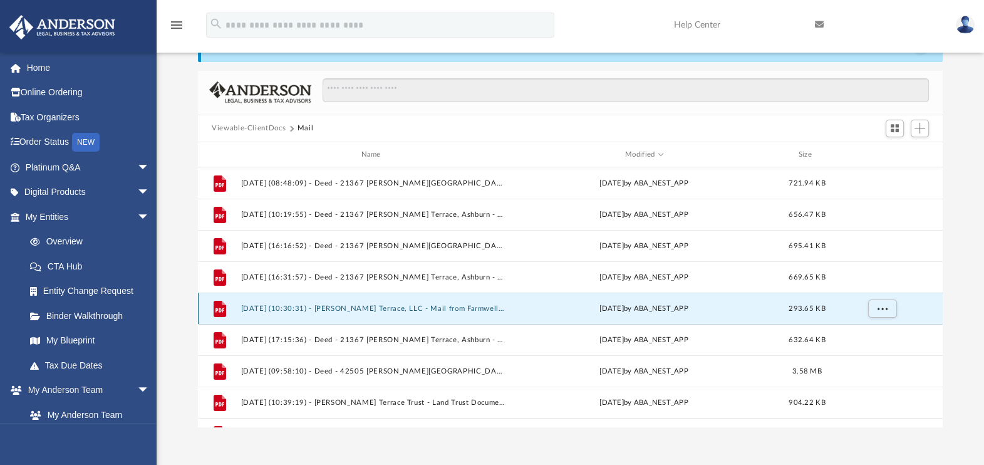
click at [435, 304] on button "[DATE] (10:30:31) - [PERSON_NAME] Terrace, LLC - Mail from Farmwell [PERSON_NAM…" at bounding box center [373, 308] width 265 height 8
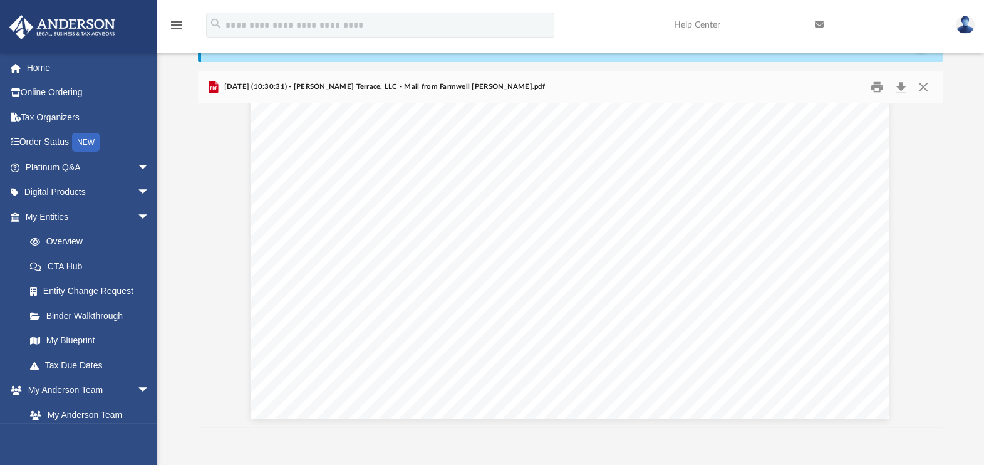
scroll to position [0, 0]
click at [926, 85] on button "Close" at bounding box center [923, 86] width 23 height 19
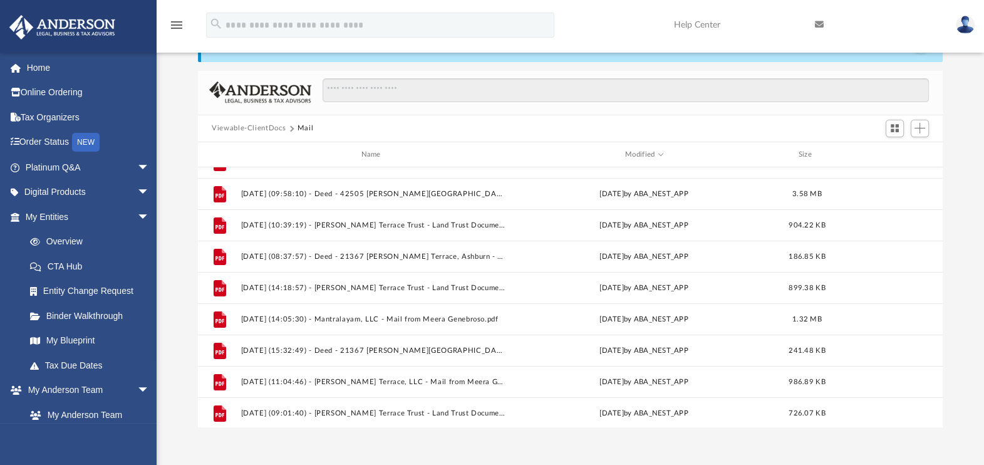
scroll to position [180, 0]
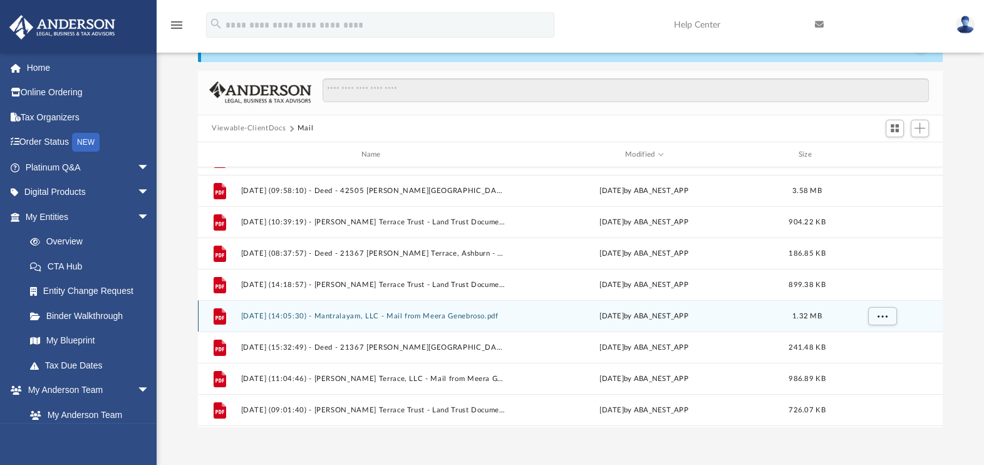
click at [403, 316] on button "[DATE] (14:05:30) - Mantralayam, LLC - Mail from Meera Genebroso.pdf" at bounding box center [373, 316] width 265 height 8
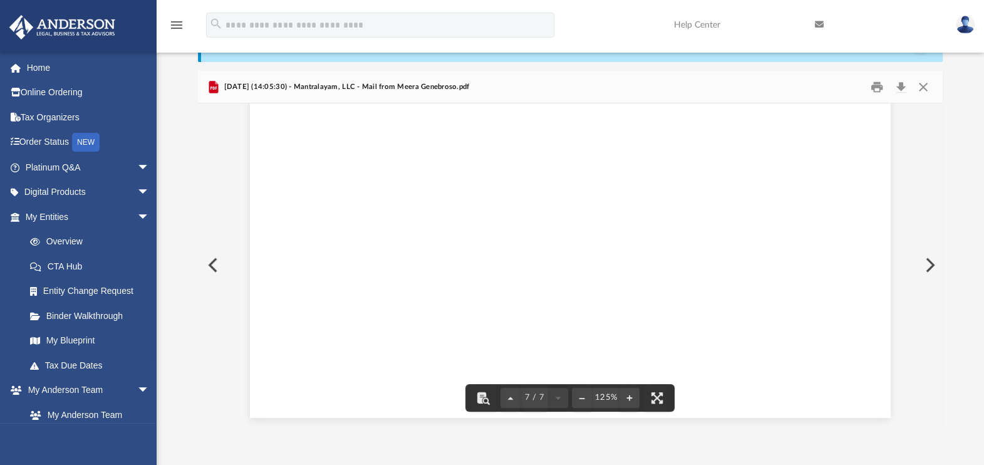
scroll to position [0, 0]
click at [921, 79] on button "Close" at bounding box center [923, 86] width 23 height 19
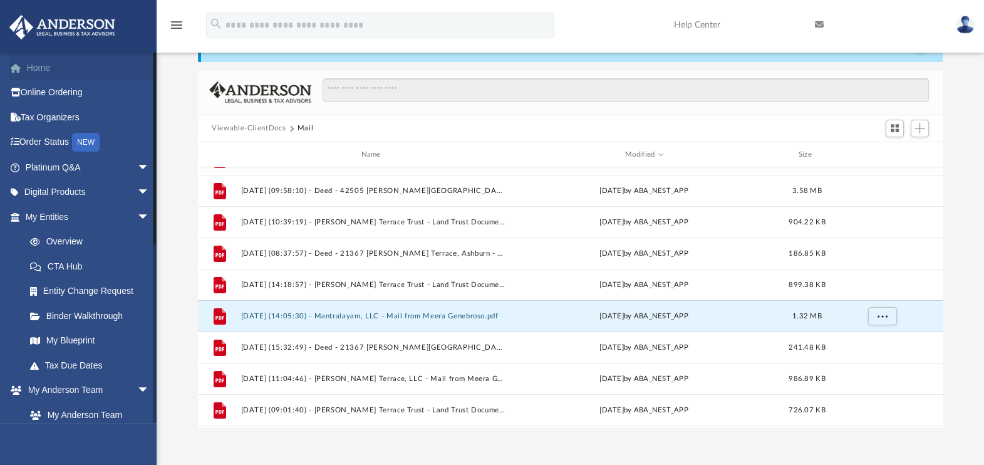
click at [42, 71] on link "Home" at bounding box center [89, 67] width 160 height 25
click at [968, 24] on img at bounding box center [965, 25] width 19 height 18
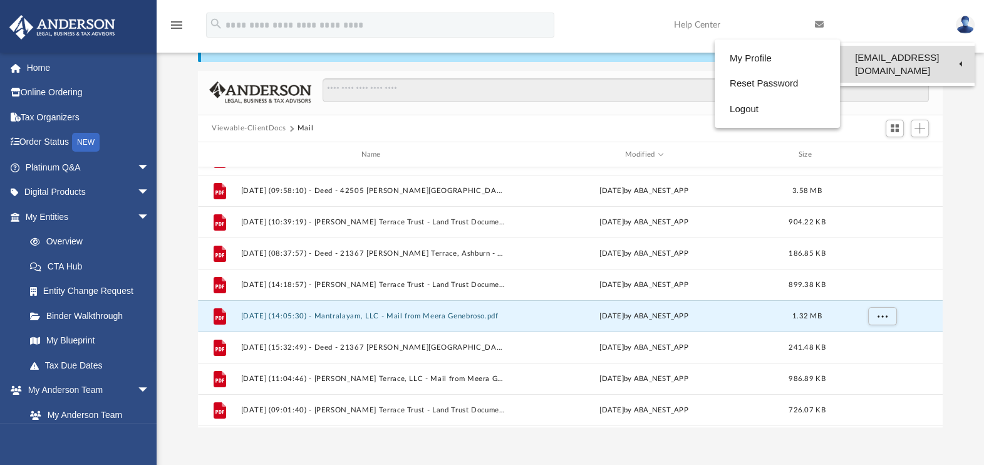
click at [940, 58] on link "[EMAIL_ADDRESS][DOMAIN_NAME]" at bounding box center [907, 64] width 135 height 37
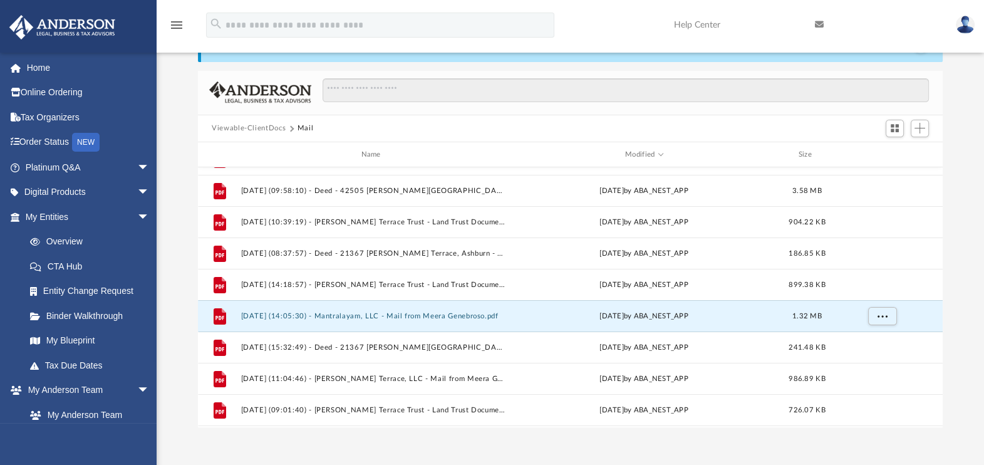
click at [964, 28] on img at bounding box center [965, 25] width 19 height 18
